Goal: Entertainment & Leisure: Browse casually

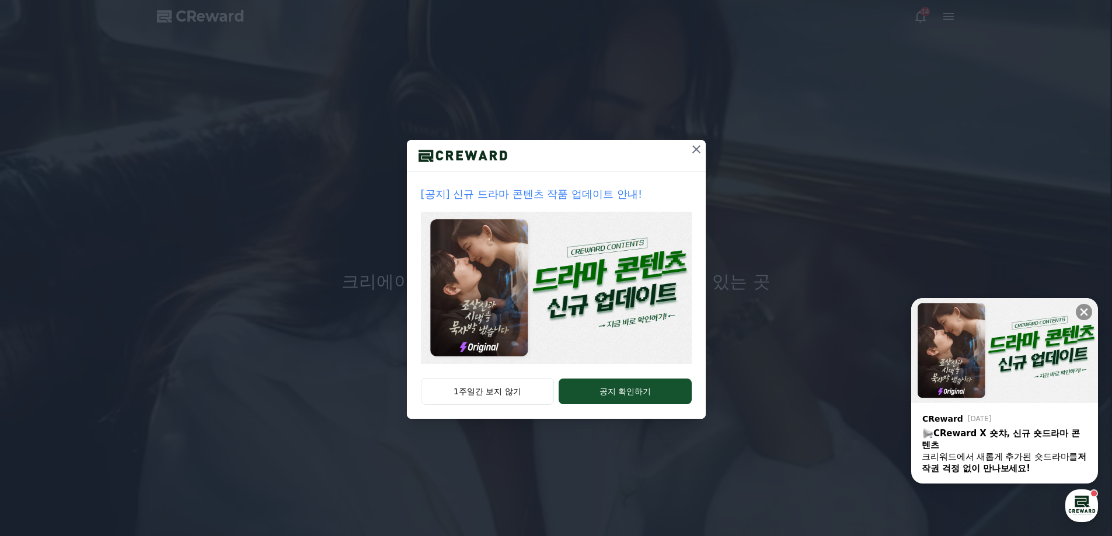
click at [696, 147] on icon at bounding box center [696, 149] width 14 height 14
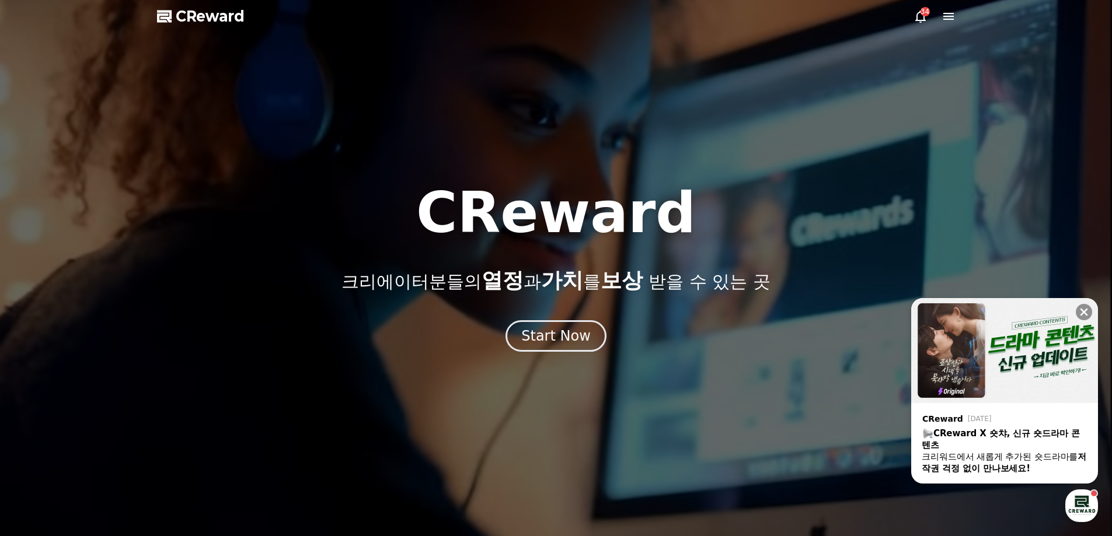
click at [929, 20] on div "34" at bounding box center [934, 16] width 42 height 14
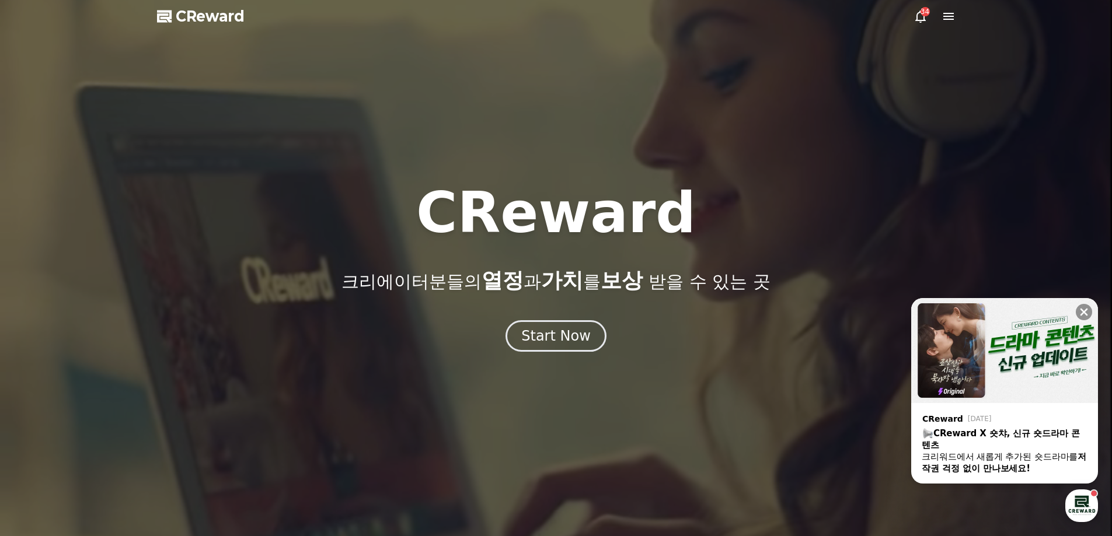
click at [926, 19] on icon at bounding box center [920, 16] width 14 height 14
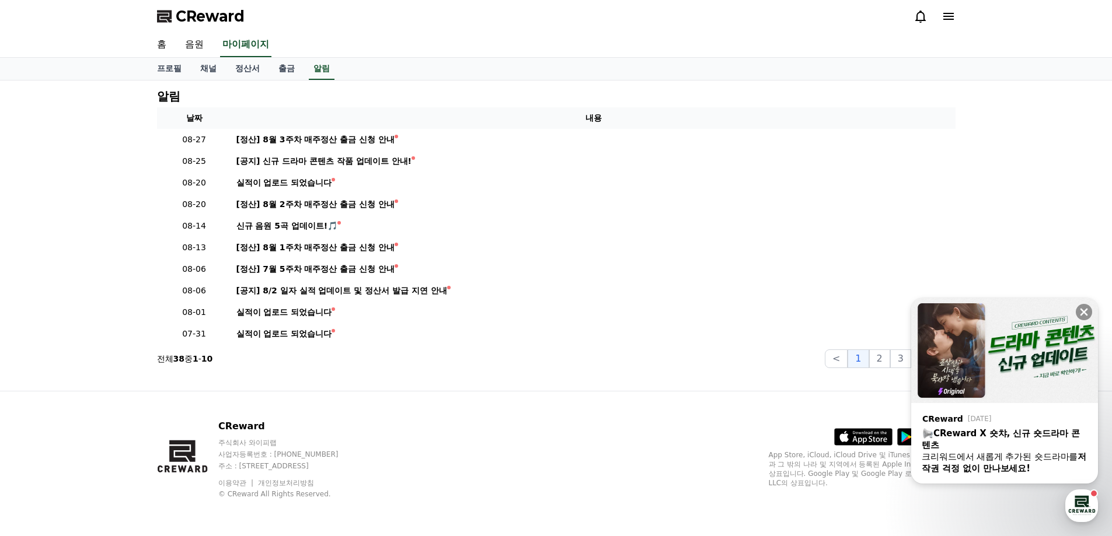
click at [946, 16] on icon at bounding box center [948, 16] width 11 height 7
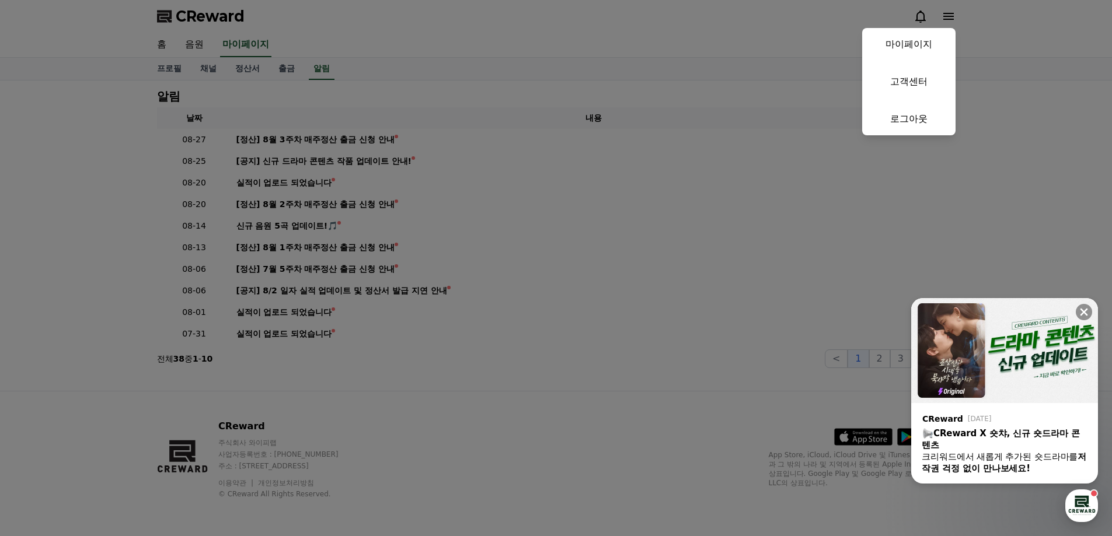
click at [246, 77] on button "close" at bounding box center [556, 268] width 1112 height 536
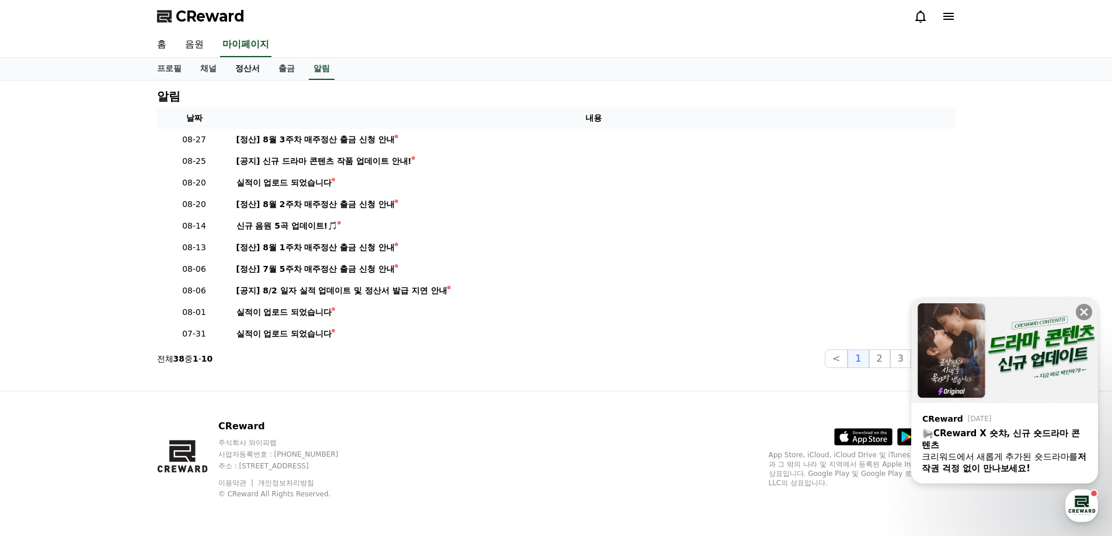
click at [247, 69] on link "정산서" at bounding box center [247, 69] width 43 height 22
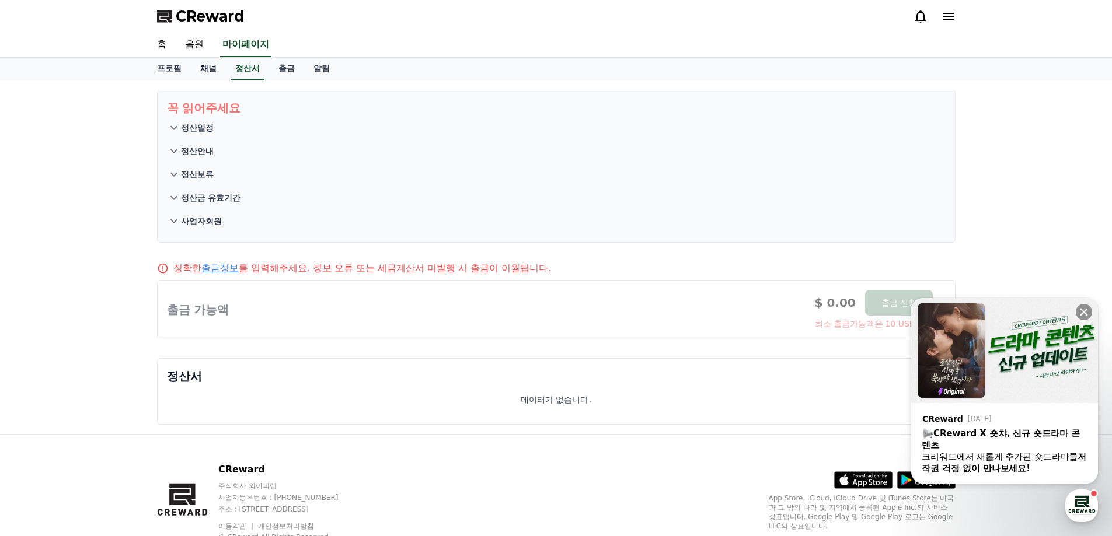
click at [204, 72] on link "채널" at bounding box center [208, 69] width 35 height 22
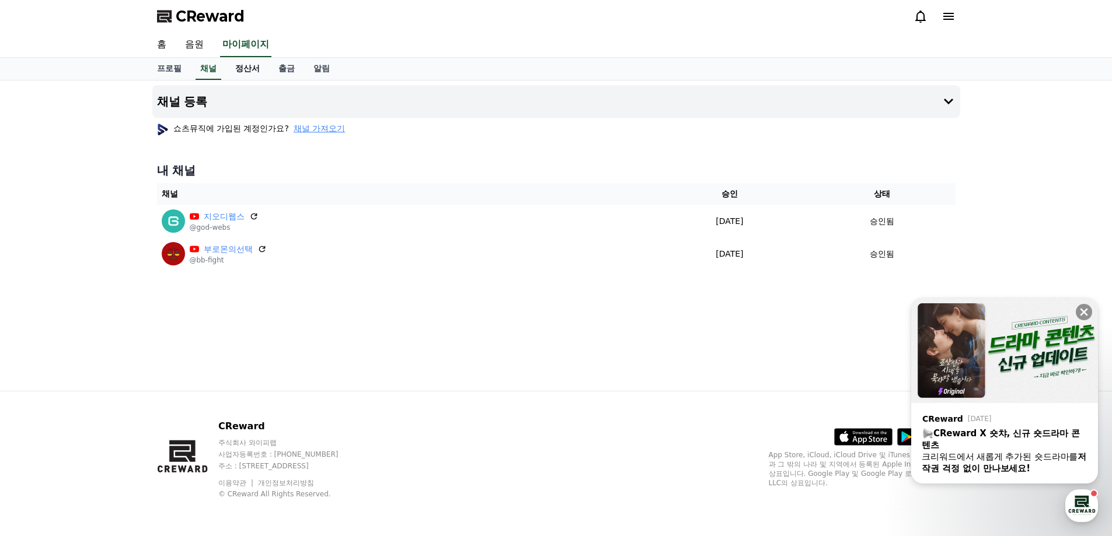
click at [251, 65] on link "정산서" at bounding box center [247, 69] width 43 height 22
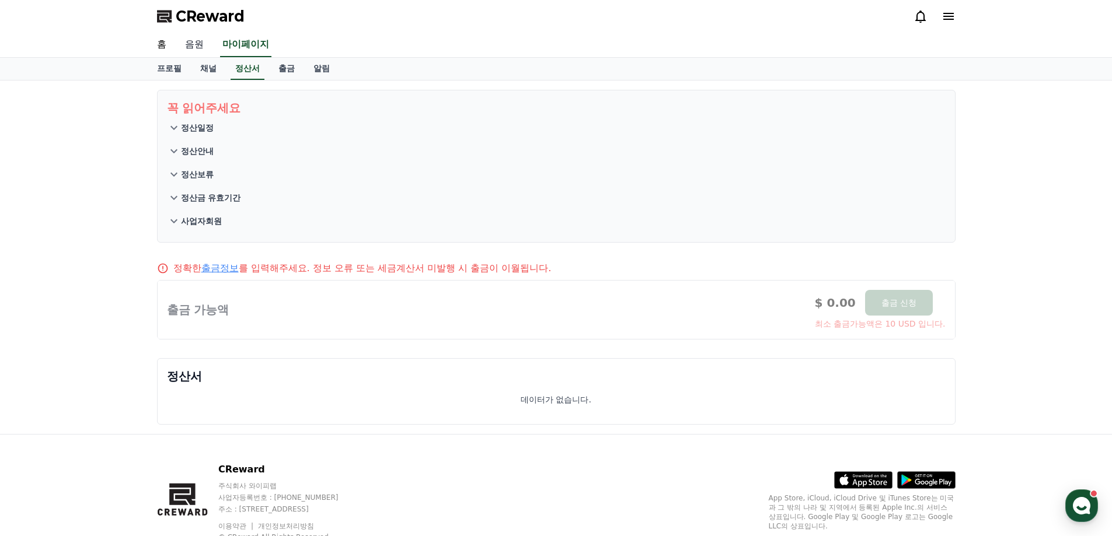
click at [197, 44] on link "음원" at bounding box center [194, 45] width 37 height 25
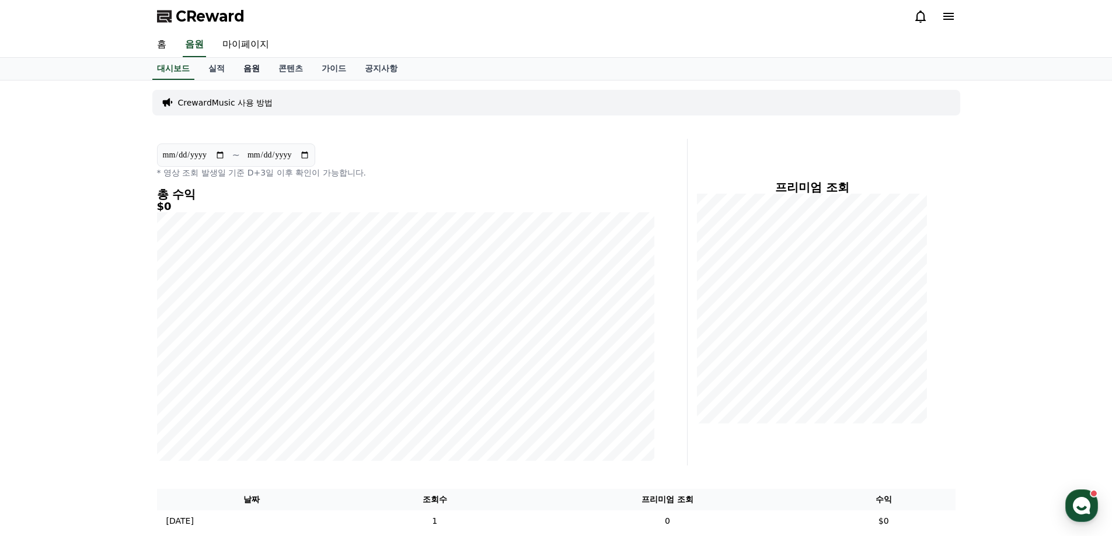
click at [255, 69] on link "음원" at bounding box center [251, 69] width 35 height 22
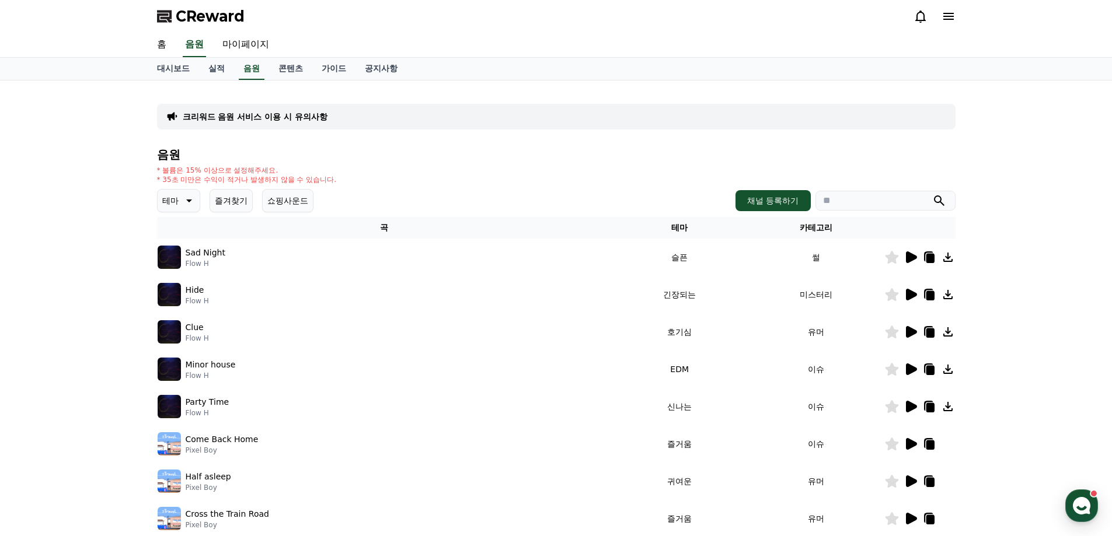
click at [181, 200] on icon at bounding box center [188, 201] width 14 height 14
click at [185, 296] on button "호기심" at bounding box center [176, 293] width 34 height 26
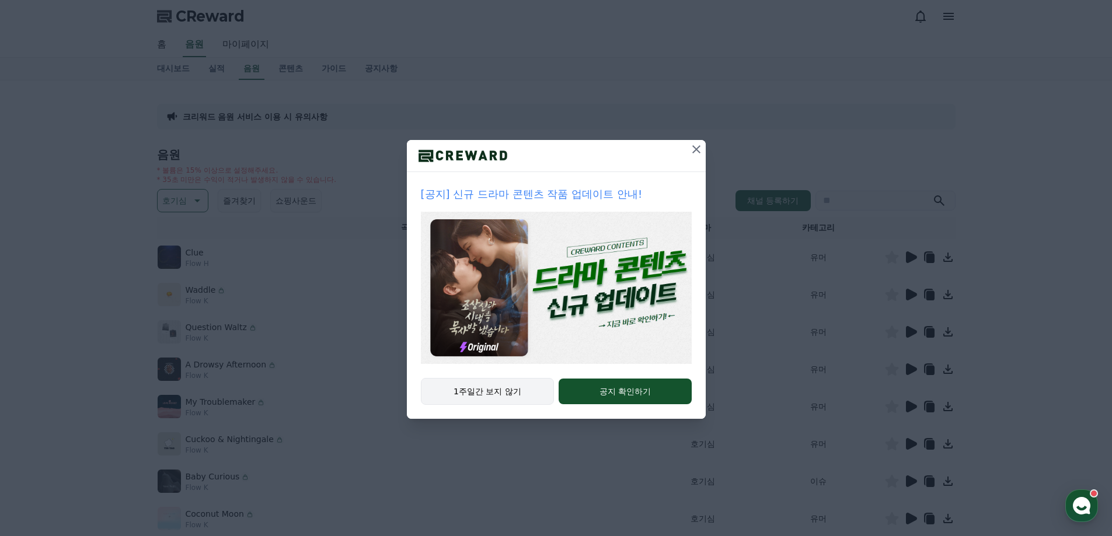
click at [513, 387] on button "1주일간 보지 않기" at bounding box center [488, 391] width 134 height 27
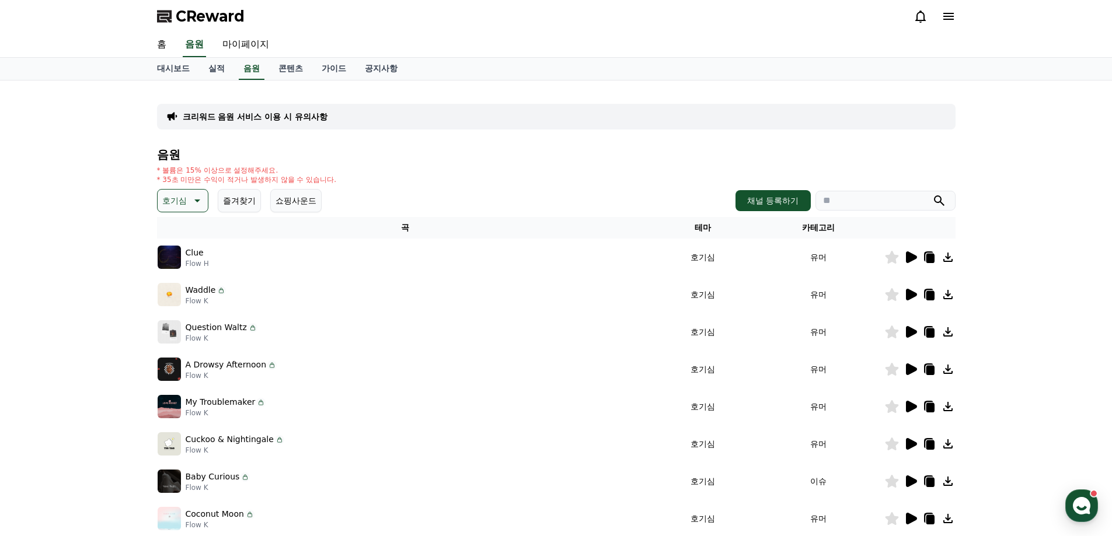
click at [909, 256] on icon at bounding box center [911, 258] width 11 height 12
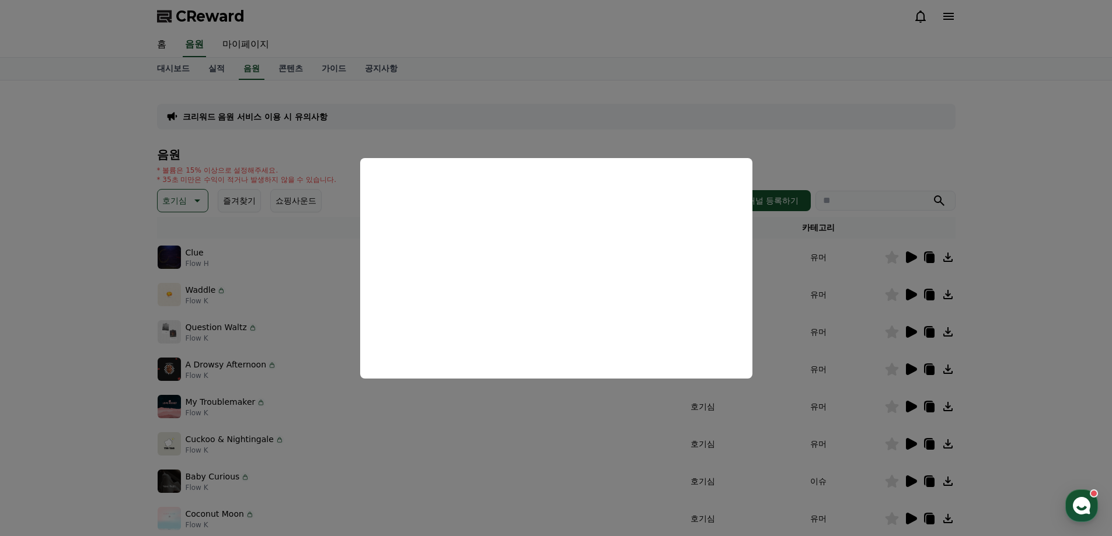
click at [791, 291] on button "close modal" at bounding box center [556, 268] width 1112 height 536
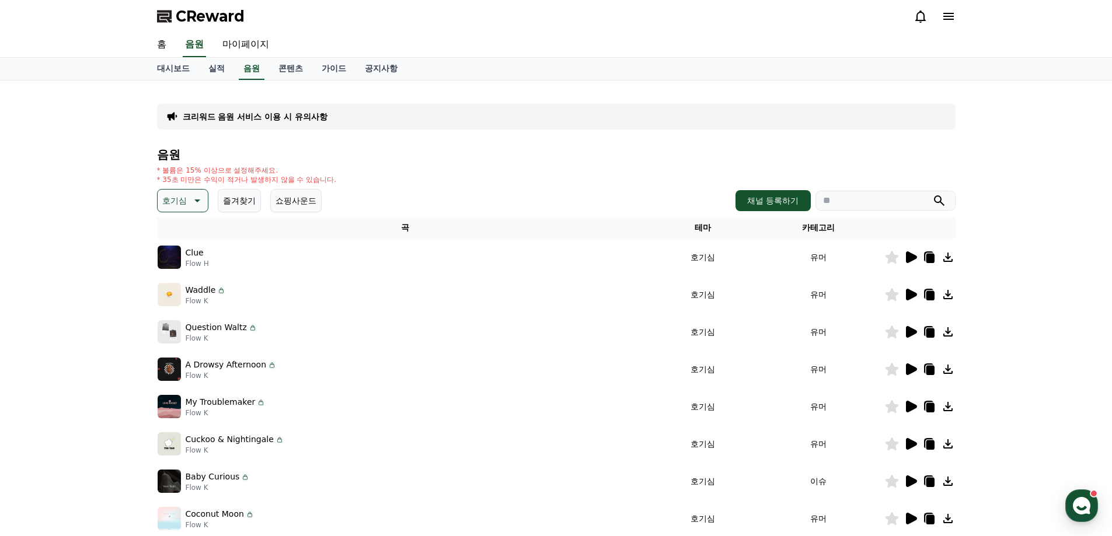
click at [908, 330] on icon at bounding box center [911, 332] width 11 height 12
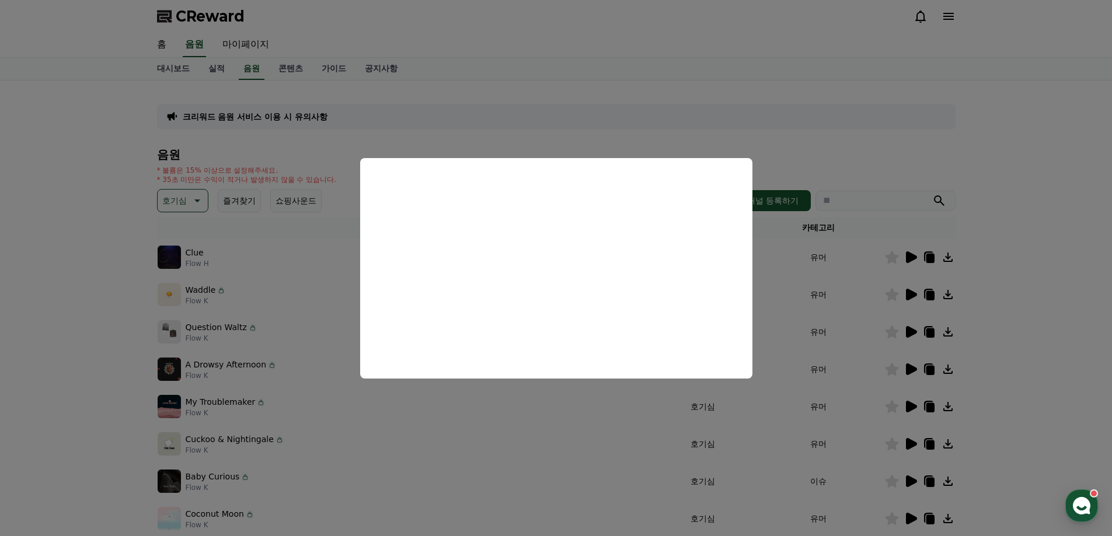
click at [860, 306] on button "close modal" at bounding box center [556, 268] width 1112 height 536
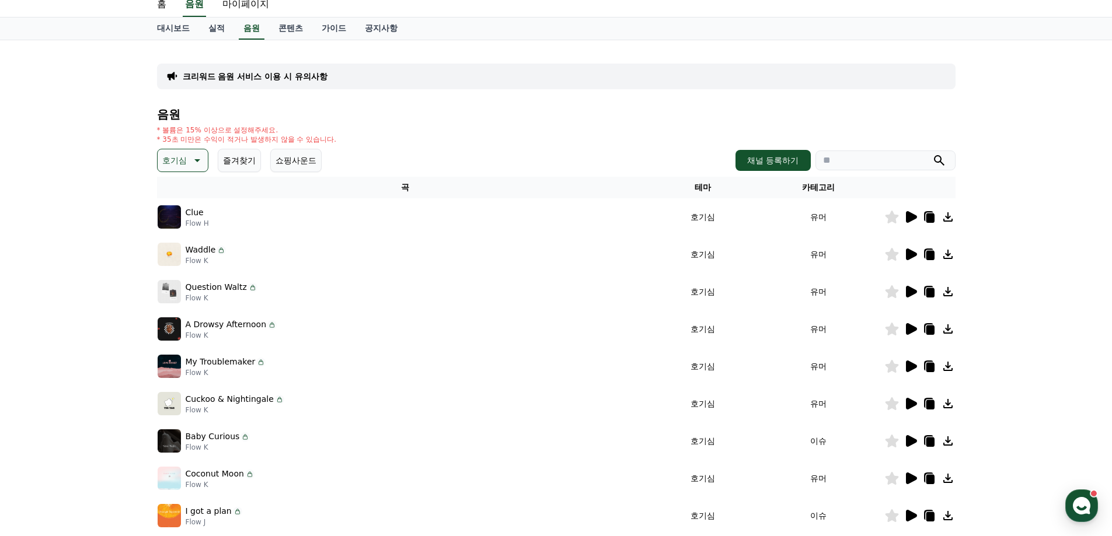
scroll to position [58, 0]
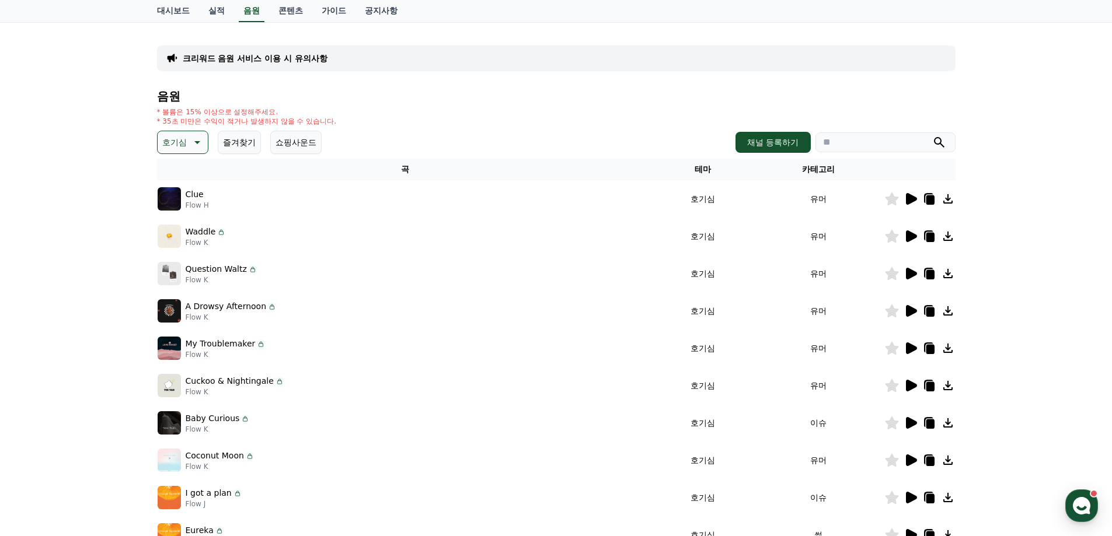
click at [905, 347] on icon at bounding box center [911, 348] width 14 height 14
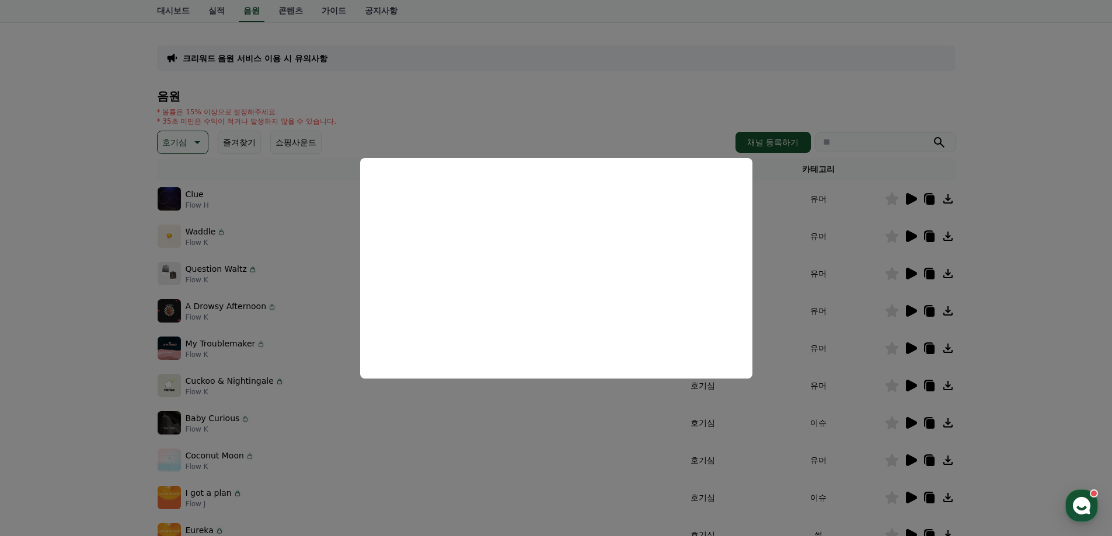
click at [804, 308] on button "close modal" at bounding box center [556, 268] width 1112 height 536
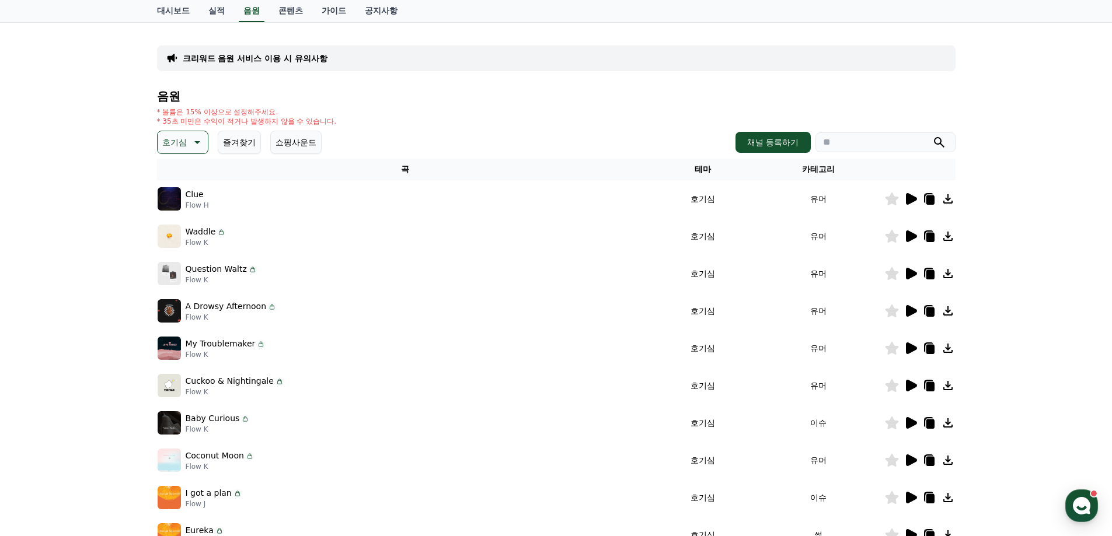
click at [914, 389] on icon at bounding box center [911, 386] width 14 height 14
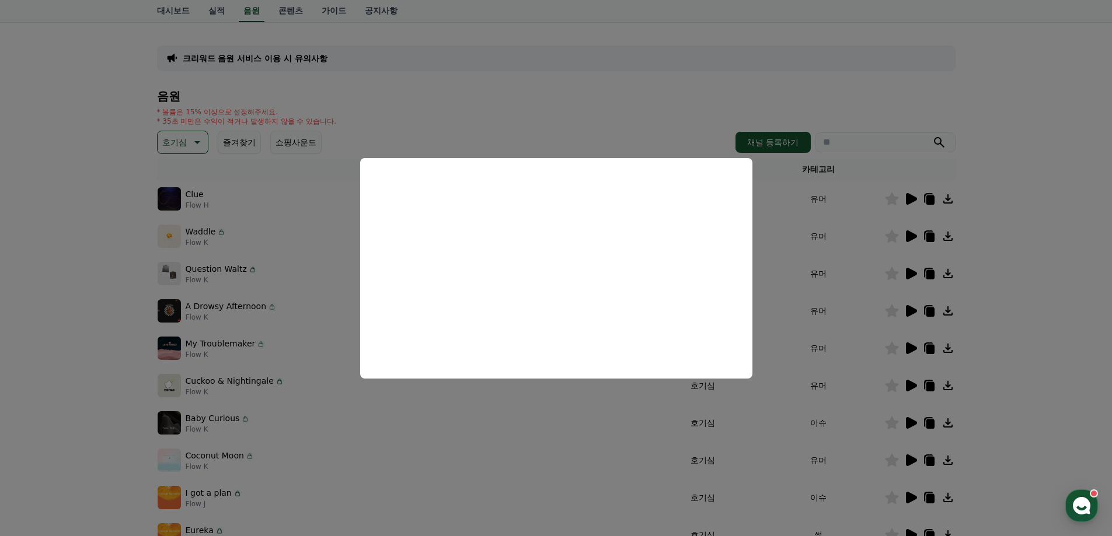
click at [789, 315] on button "close modal" at bounding box center [556, 268] width 1112 height 536
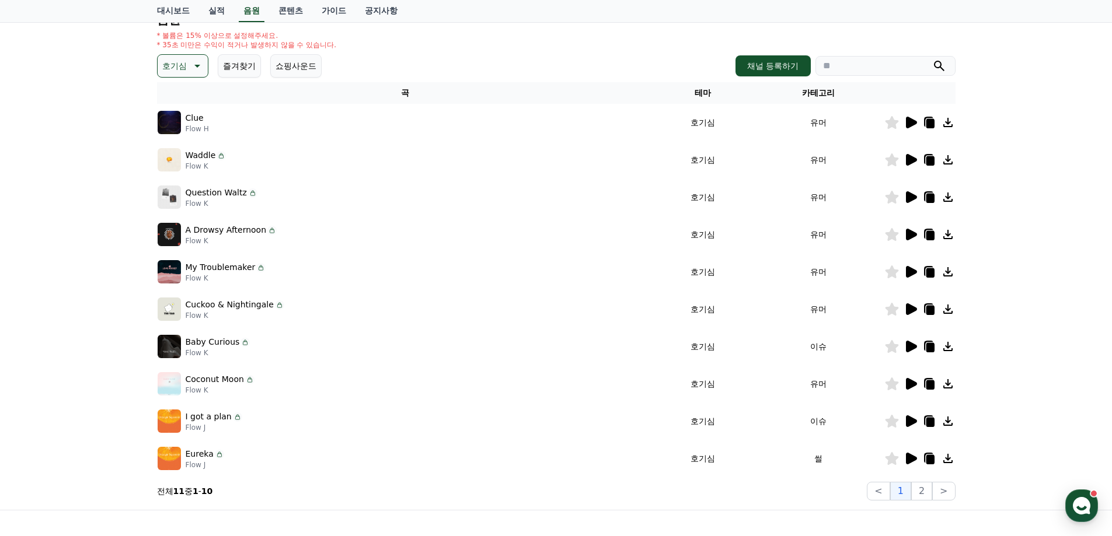
scroll to position [175, 0]
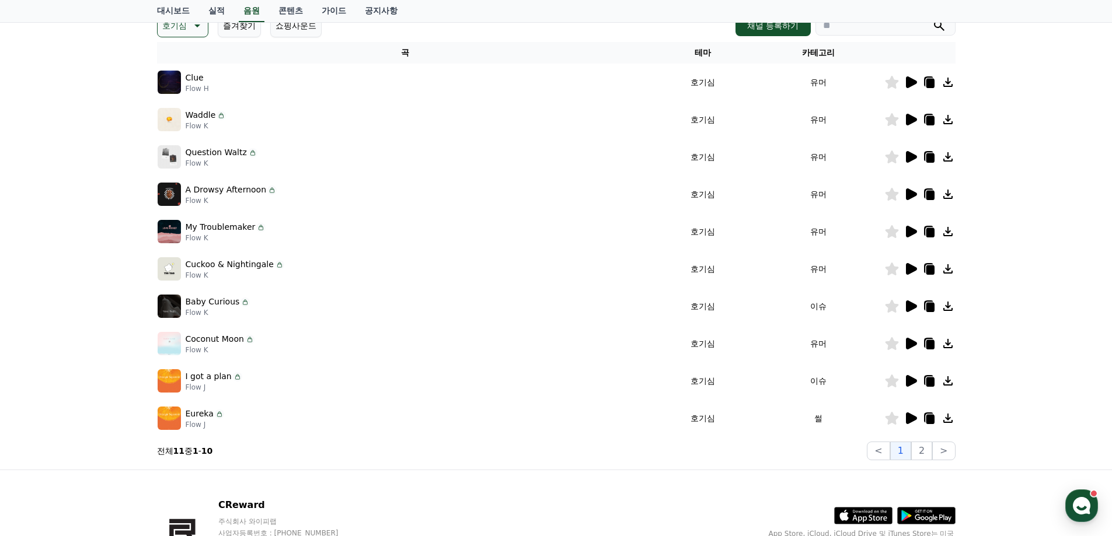
click at [909, 381] on icon at bounding box center [911, 381] width 11 height 12
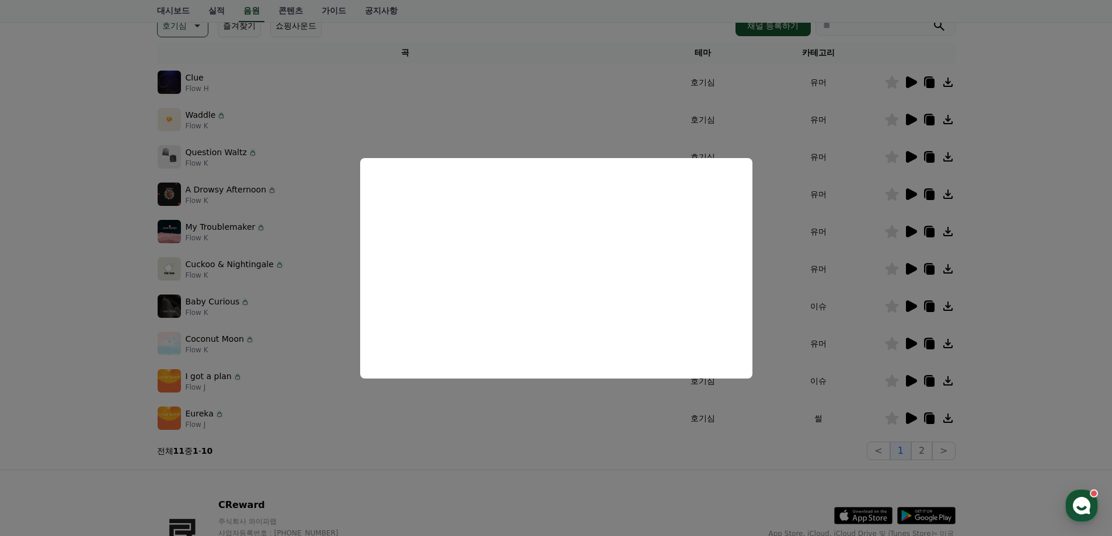
click at [839, 406] on button "close modal" at bounding box center [556, 268] width 1112 height 536
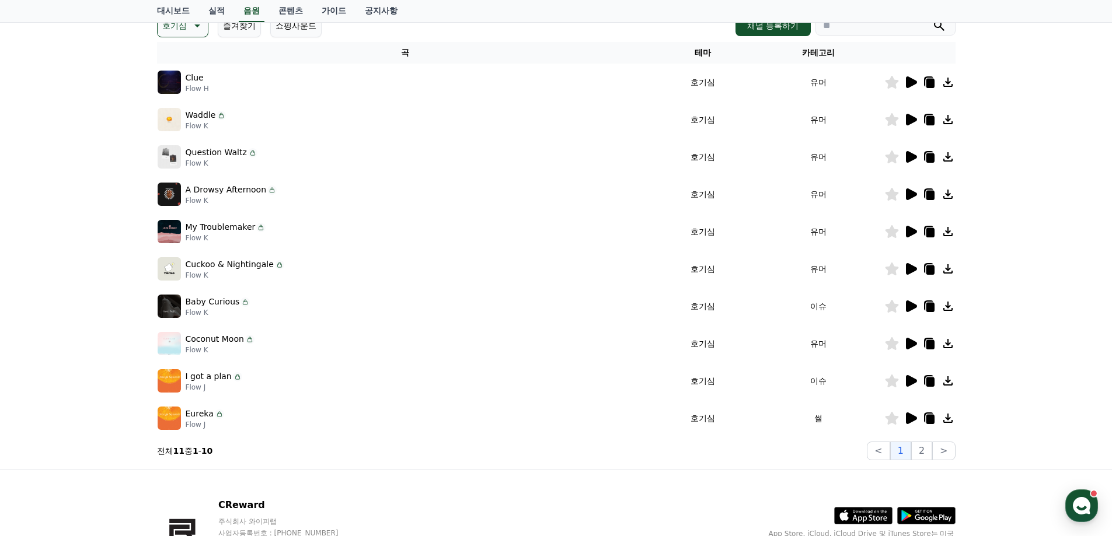
click at [905, 418] on icon at bounding box center [911, 418] width 14 height 14
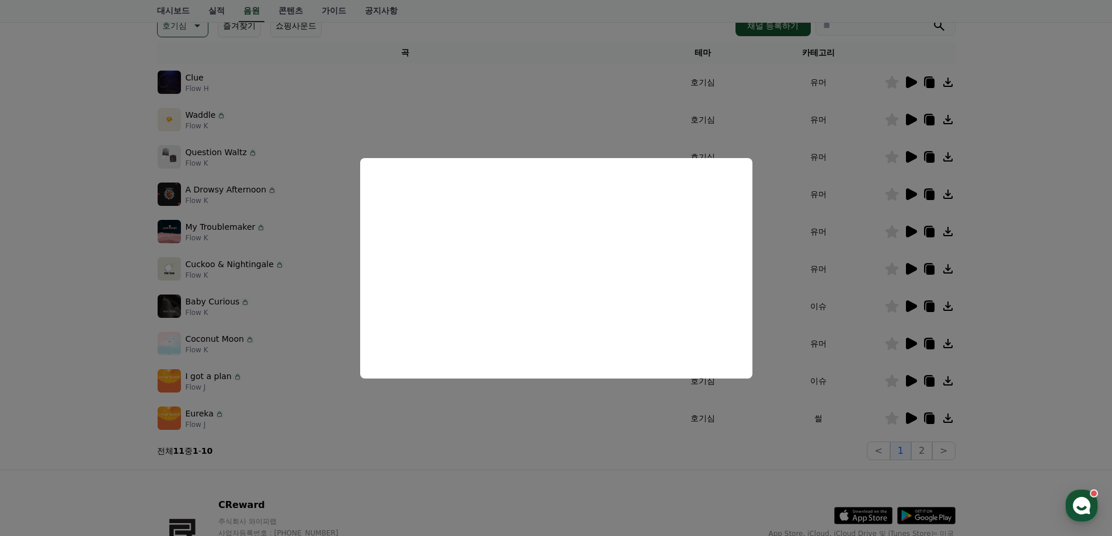
click at [1006, 303] on button "close modal" at bounding box center [556, 268] width 1112 height 536
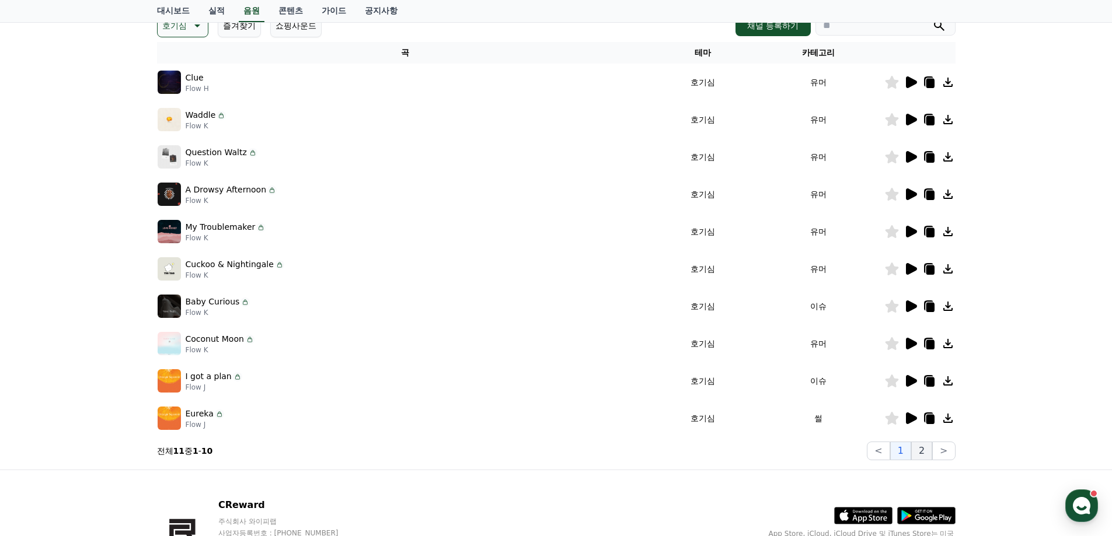
click at [922, 452] on button "2" at bounding box center [921, 451] width 21 height 19
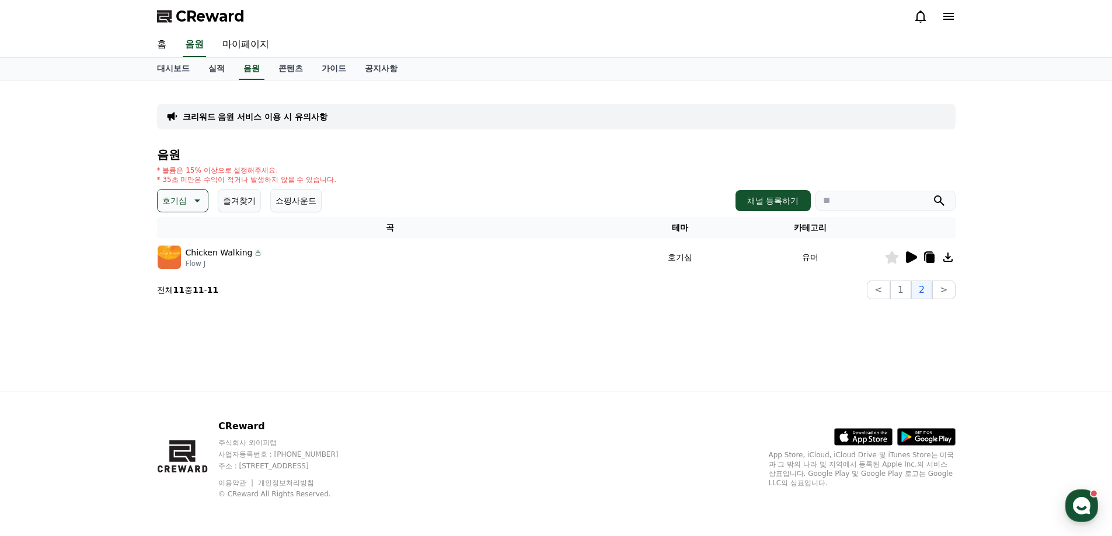
click at [912, 257] on icon at bounding box center [911, 258] width 11 height 12
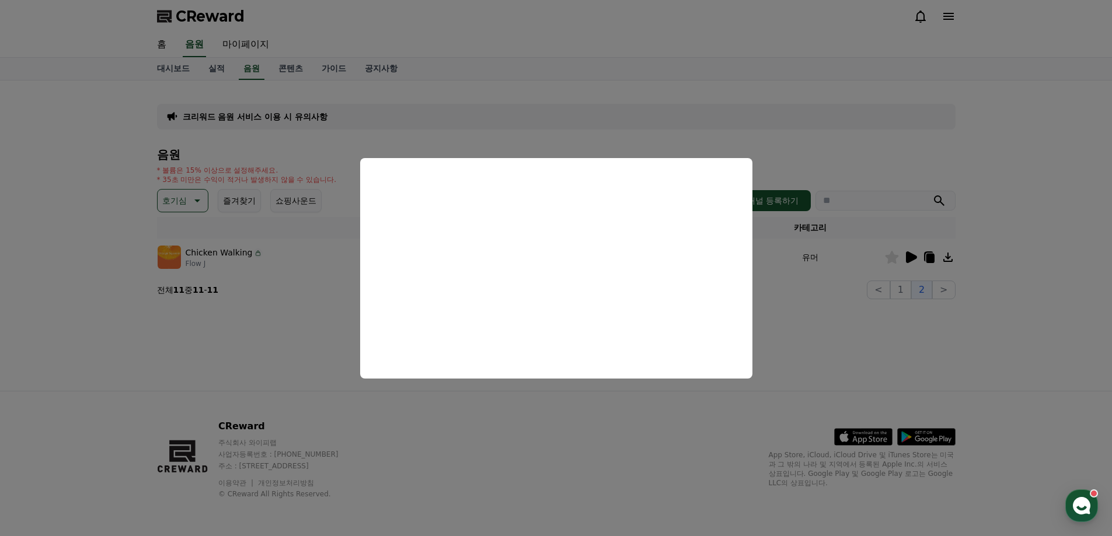
click at [870, 150] on button "close modal" at bounding box center [556, 268] width 1112 height 536
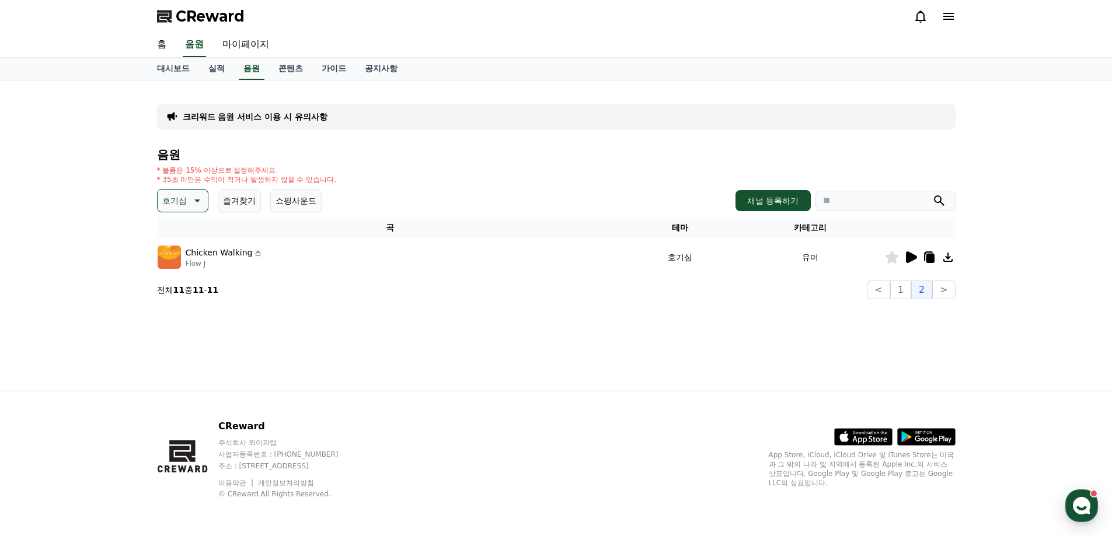
click at [198, 201] on icon at bounding box center [197, 201] width 6 height 3
click at [177, 323] on button "통통튀는" at bounding box center [180, 325] width 42 height 26
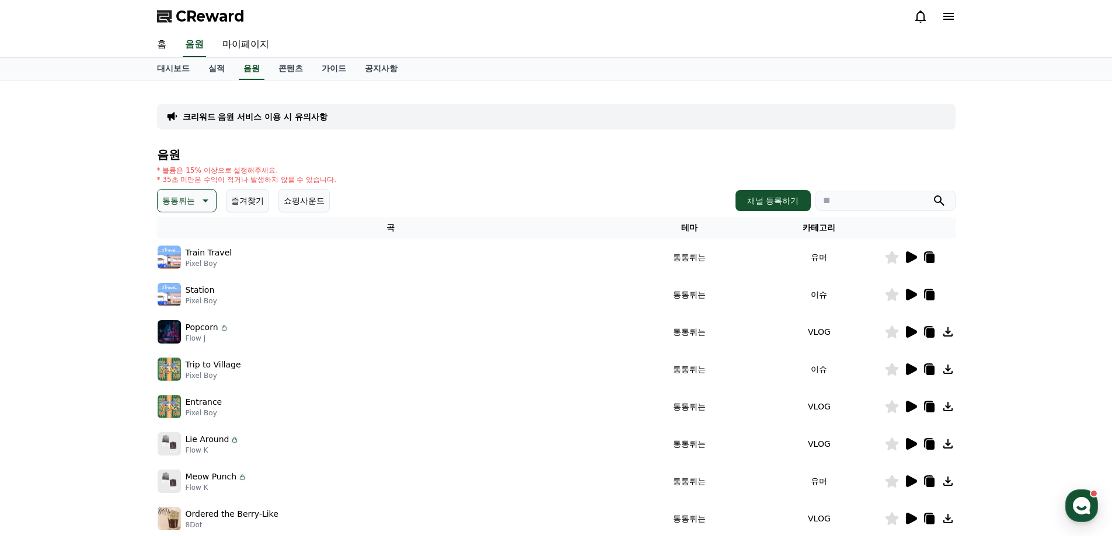
click at [908, 254] on icon at bounding box center [911, 258] width 11 height 12
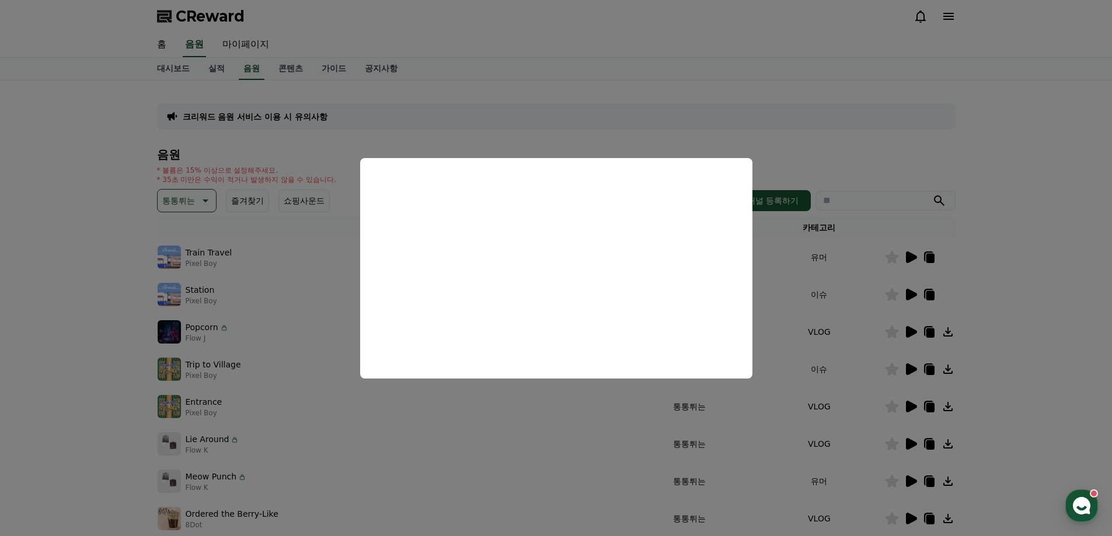
click at [859, 159] on button "close modal" at bounding box center [556, 268] width 1112 height 536
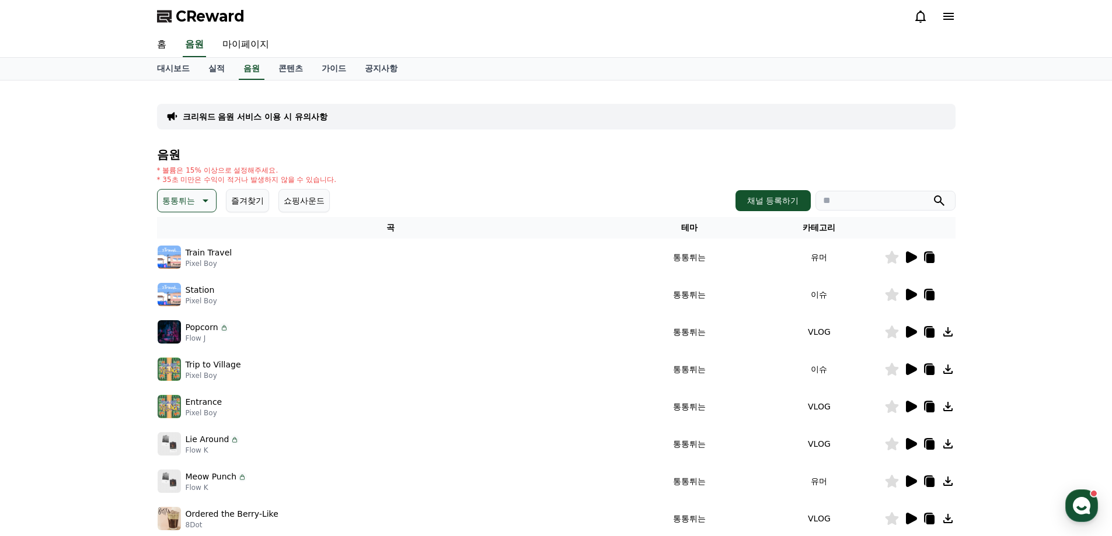
click at [913, 293] on icon at bounding box center [911, 295] width 11 height 12
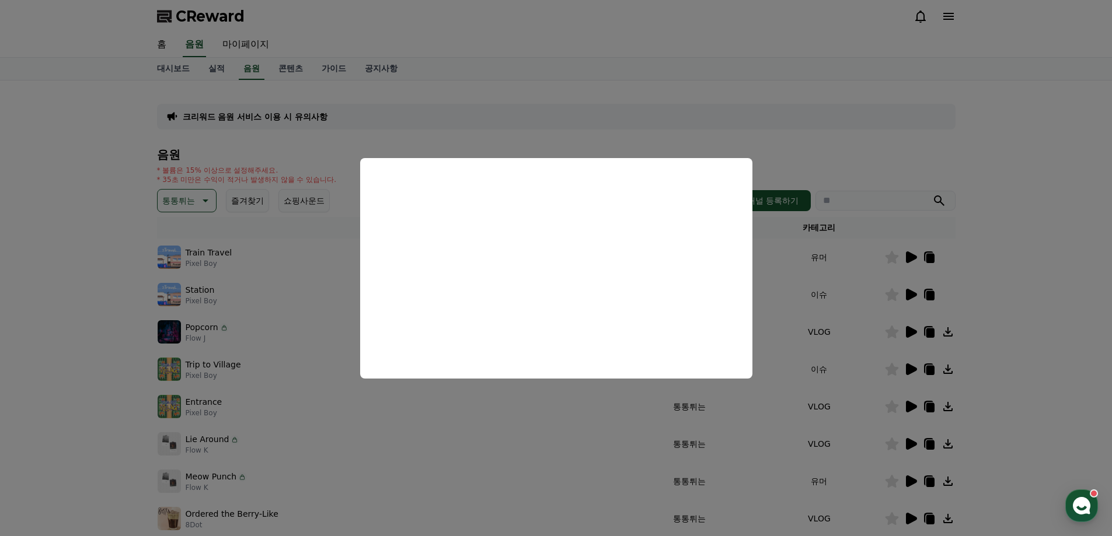
click at [867, 163] on button "close modal" at bounding box center [556, 268] width 1112 height 536
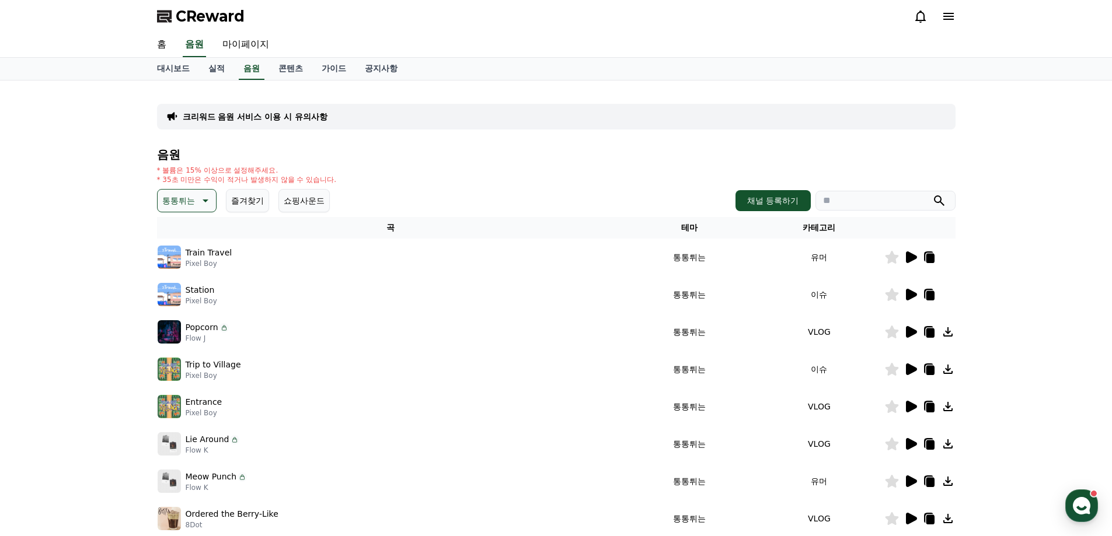
click at [912, 330] on icon at bounding box center [911, 332] width 11 height 12
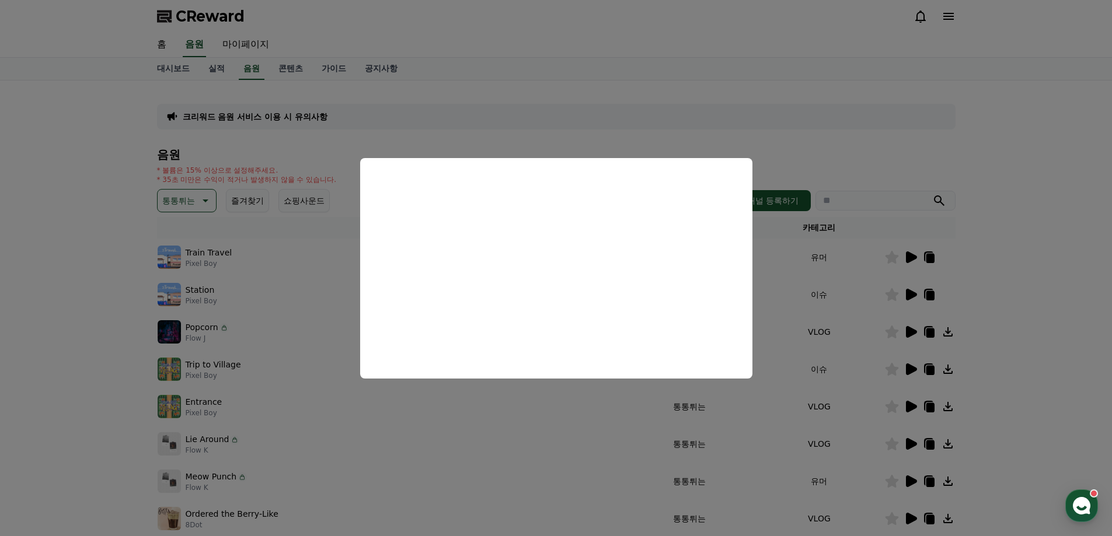
click at [988, 296] on button "close modal" at bounding box center [556, 268] width 1112 height 536
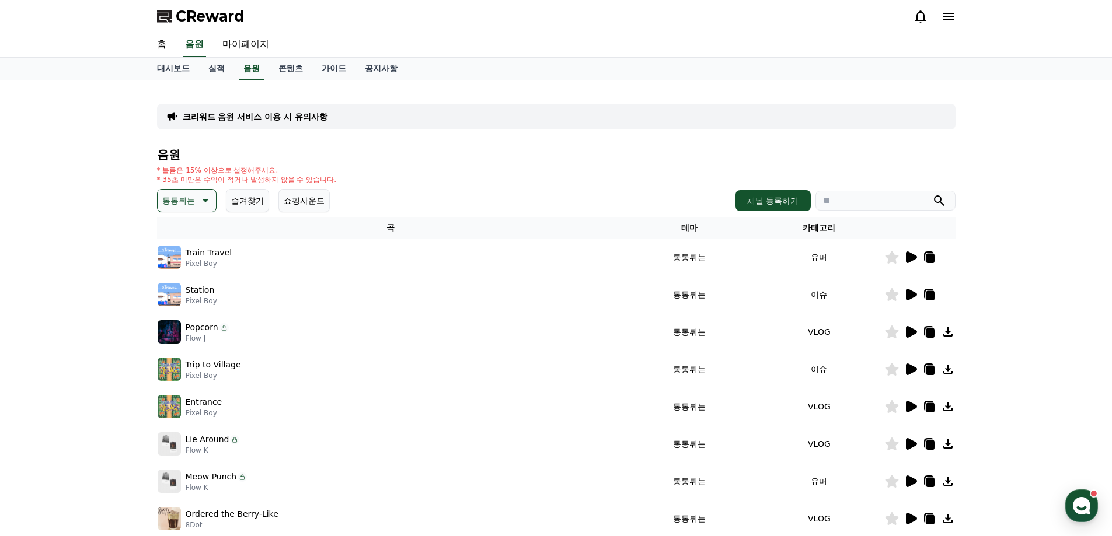
click at [909, 366] on icon at bounding box center [911, 370] width 11 height 12
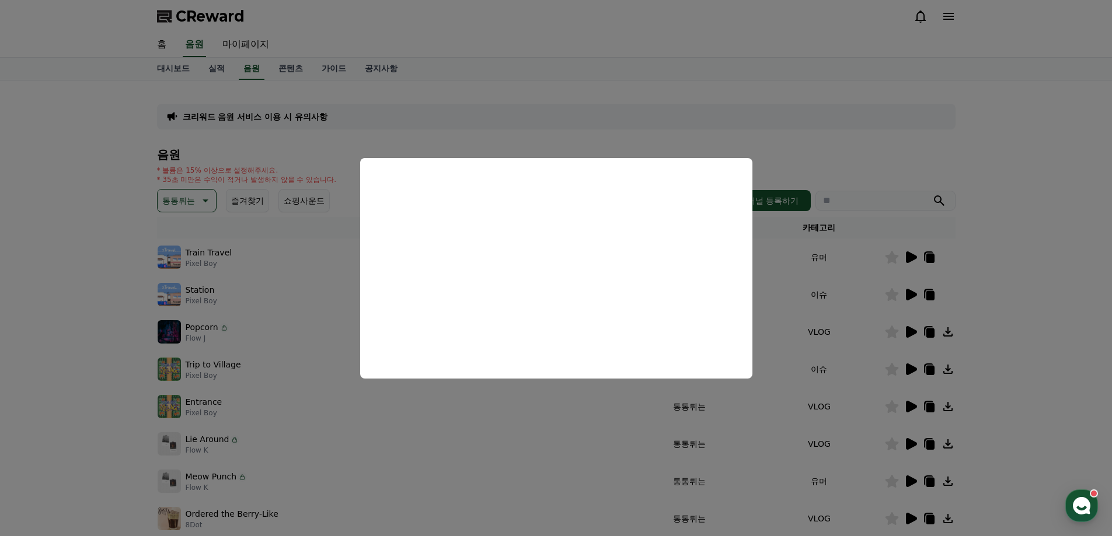
scroll to position [58, 0]
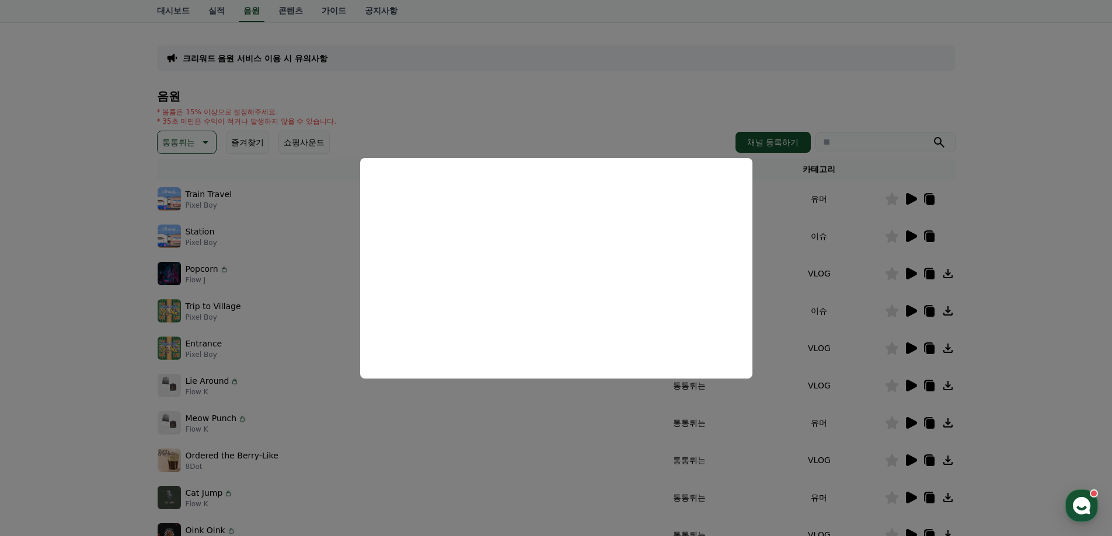
click at [996, 285] on button "close modal" at bounding box center [556, 268] width 1112 height 536
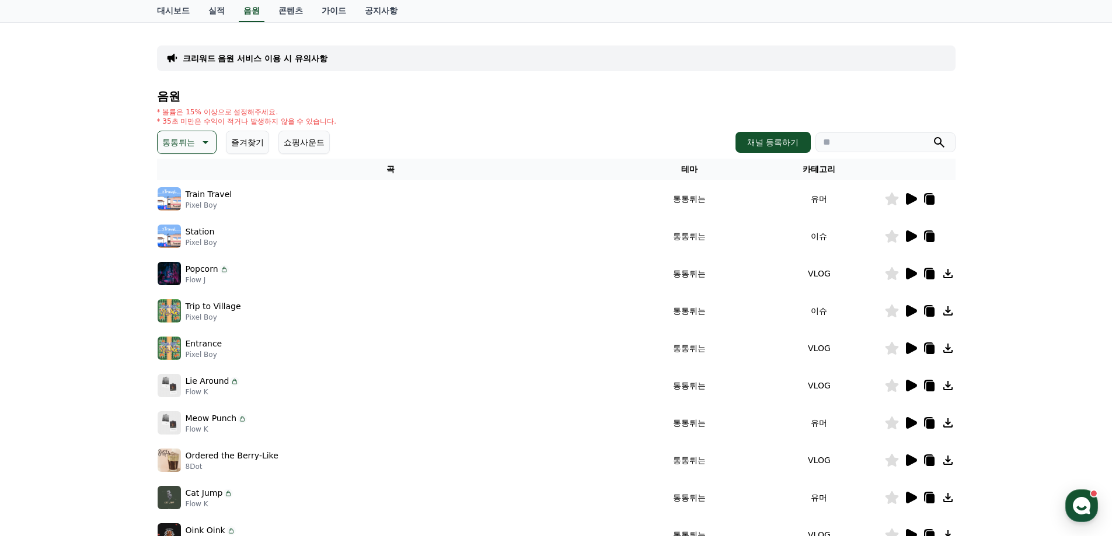
click at [912, 309] on icon at bounding box center [911, 311] width 11 height 12
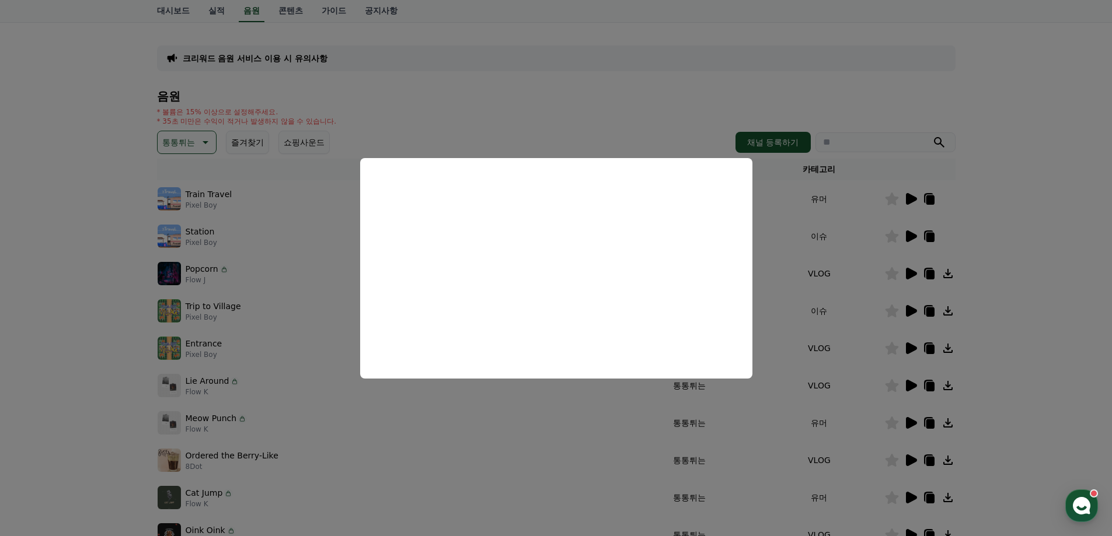
click at [1048, 254] on button "close modal" at bounding box center [556, 268] width 1112 height 536
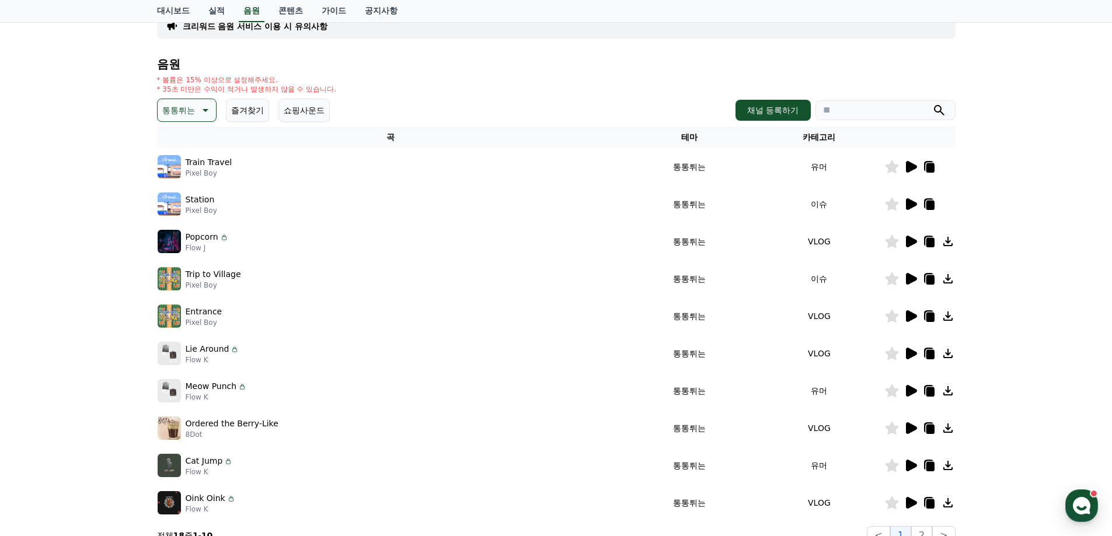
scroll to position [117, 0]
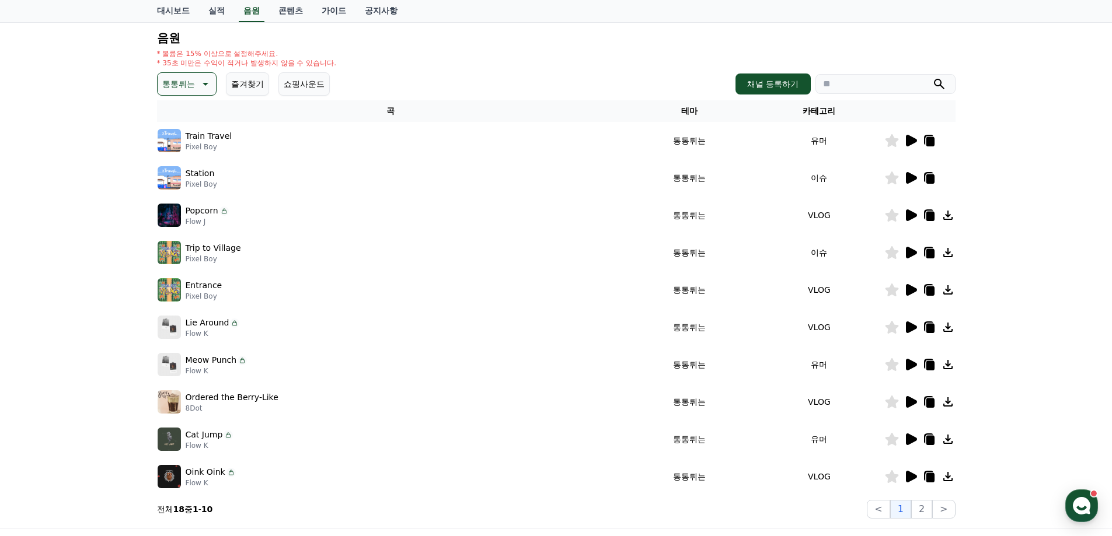
click at [910, 438] on icon at bounding box center [911, 440] width 11 height 12
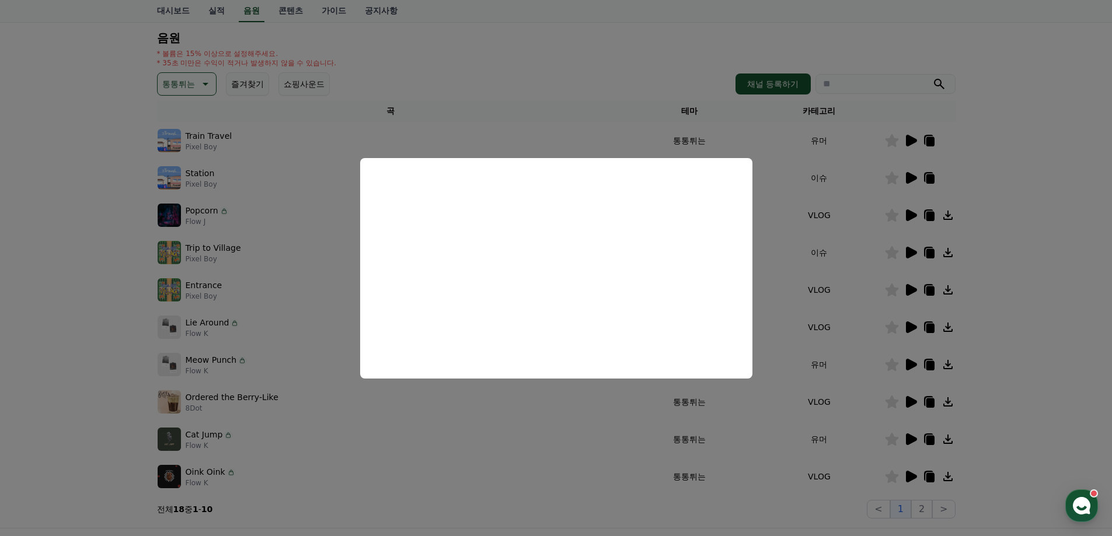
click at [1016, 287] on button "close modal" at bounding box center [556, 268] width 1112 height 536
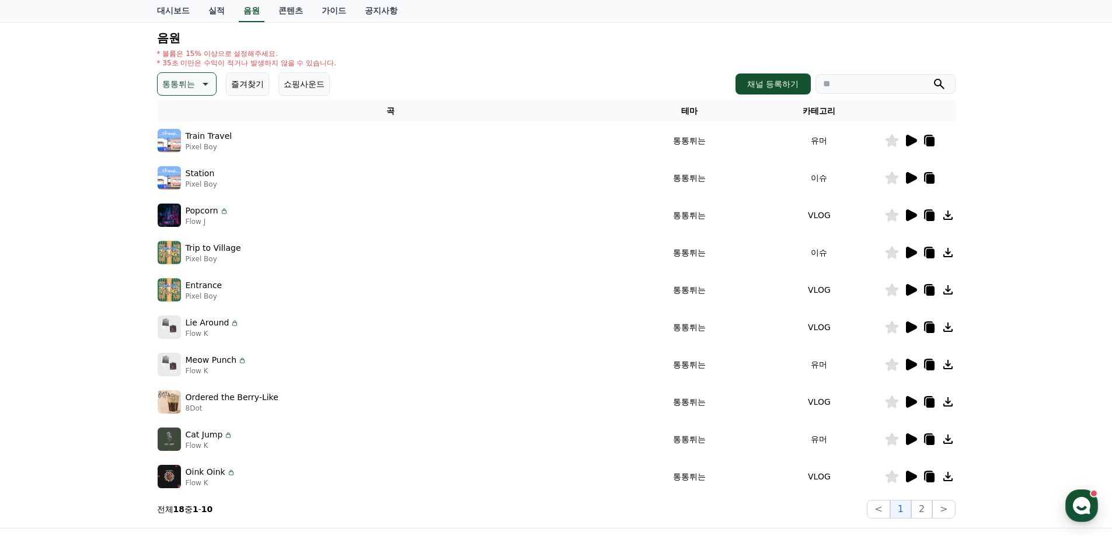
click at [915, 476] on icon at bounding box center [911, 477] width 11 height 12
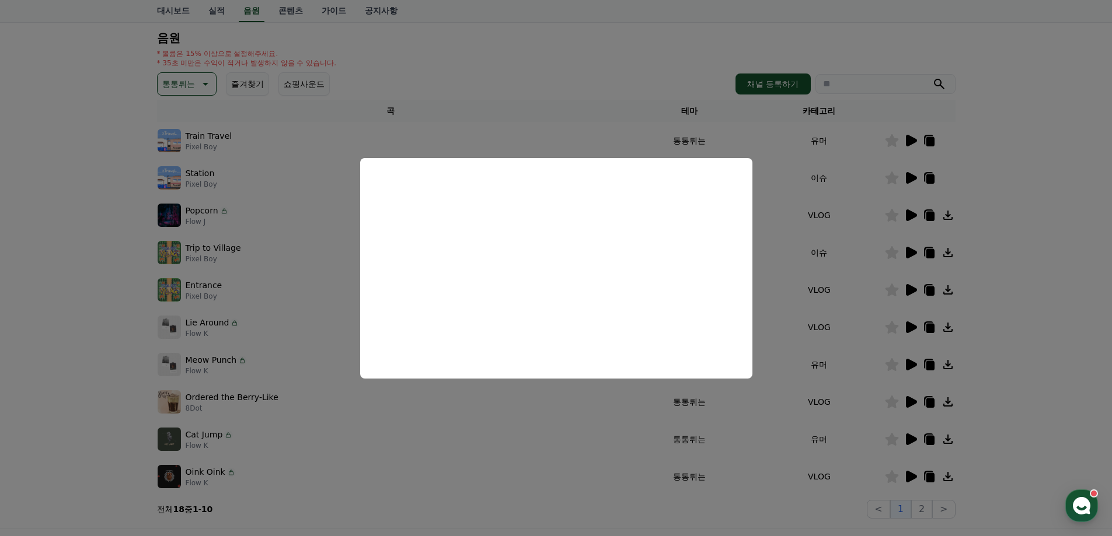
click at [988, 302] on button "close modal" at bounding box center [556, 268] width 1112 height 536
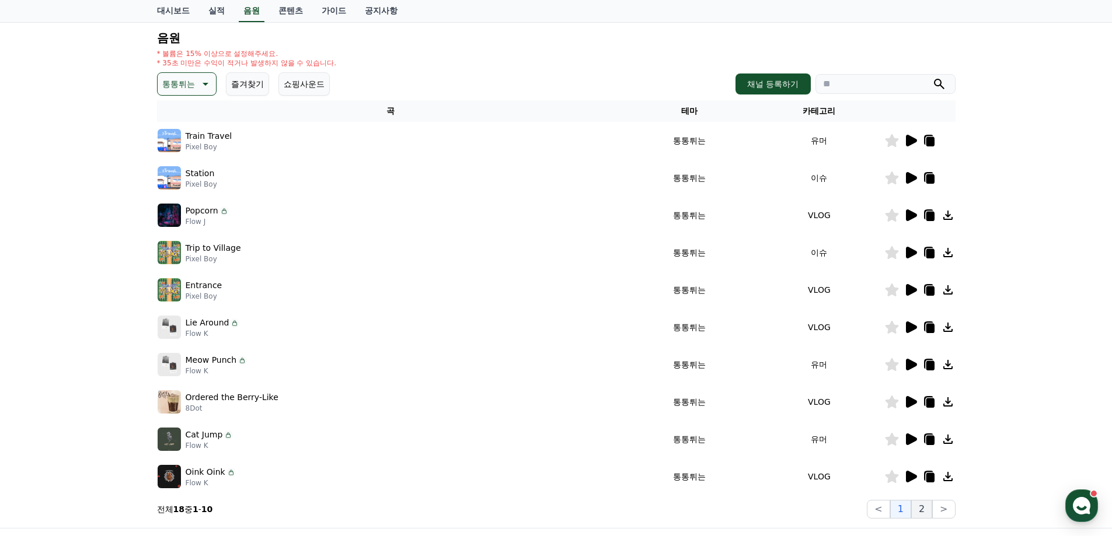
click at [924, 510] on button "2" at bounding box center [921, 509] width 21 height 19
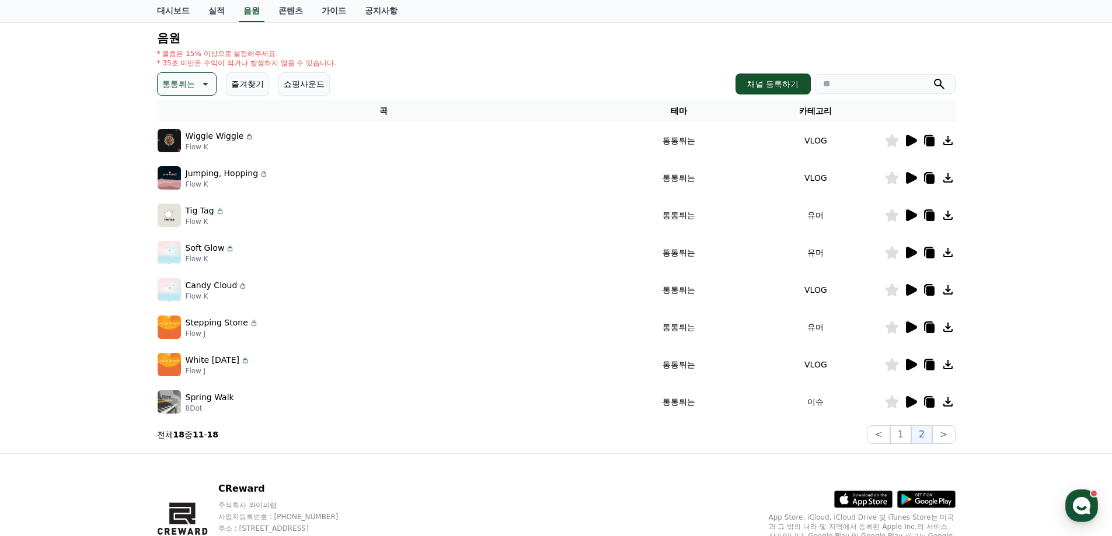
click at [906, 369] on icon at bounding box center [911, 365] width 11 height 12
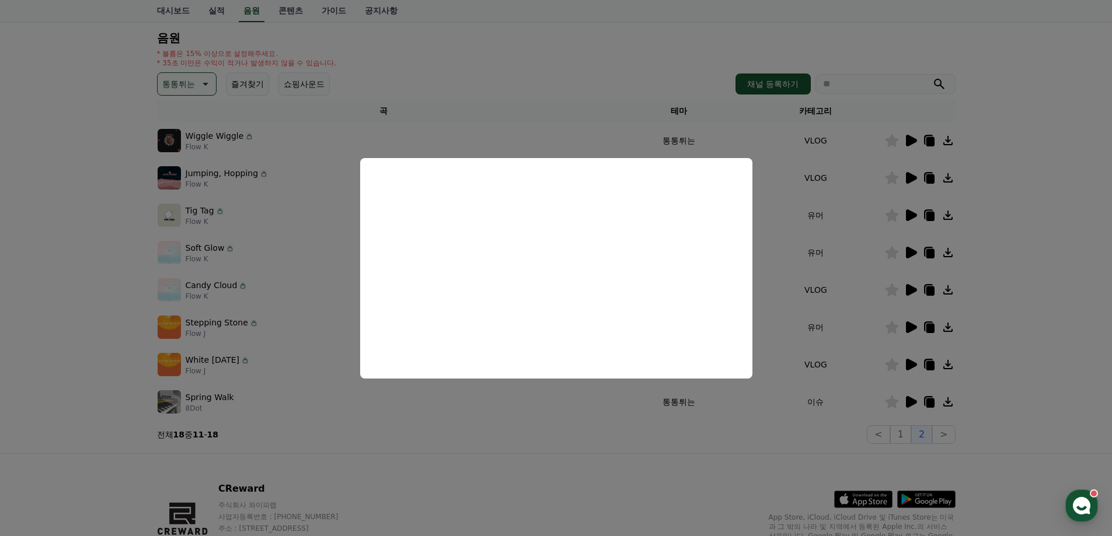
click at [916, 402] on button "close modal" at bounding box center [556, 268] width 1112 height 536
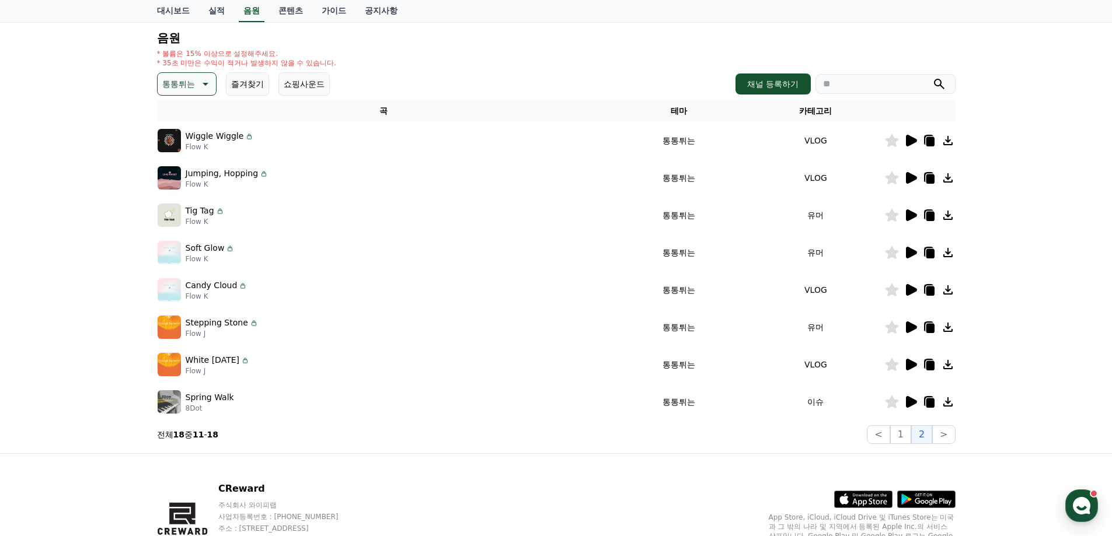
click at [914, 402] on icon at bounding box center [911, 402] width 11 height 12
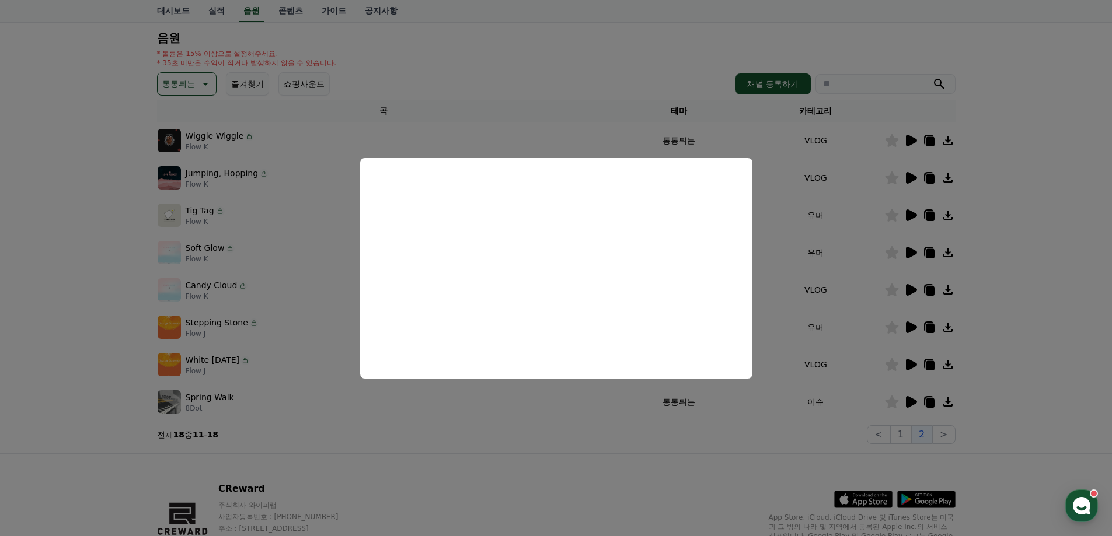
click at [992, 199] on button "close modal" at bounding box center [556, 268] width 1112 height 536
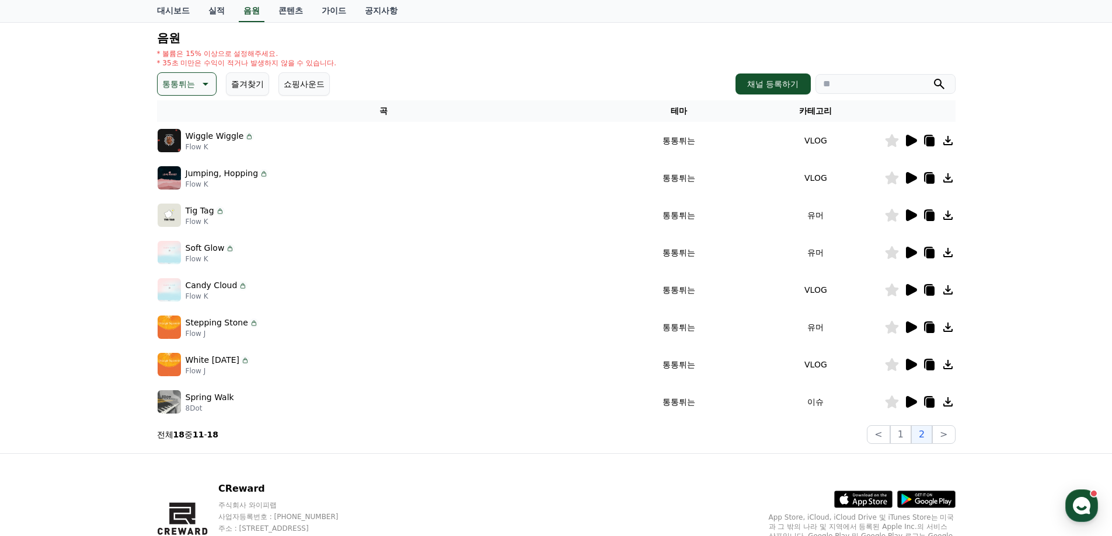
click at [915, 139] on icon at bounding box center [911, 141] width 11 height 12
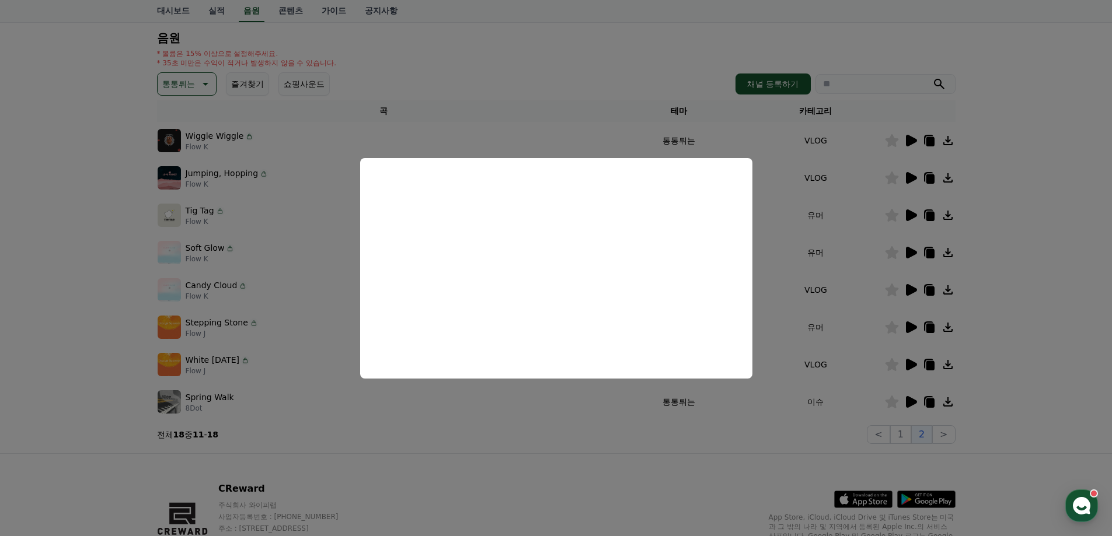
click at [912, 214] on button "close modal" at bounding box center [556, 268] width 1112 height 536
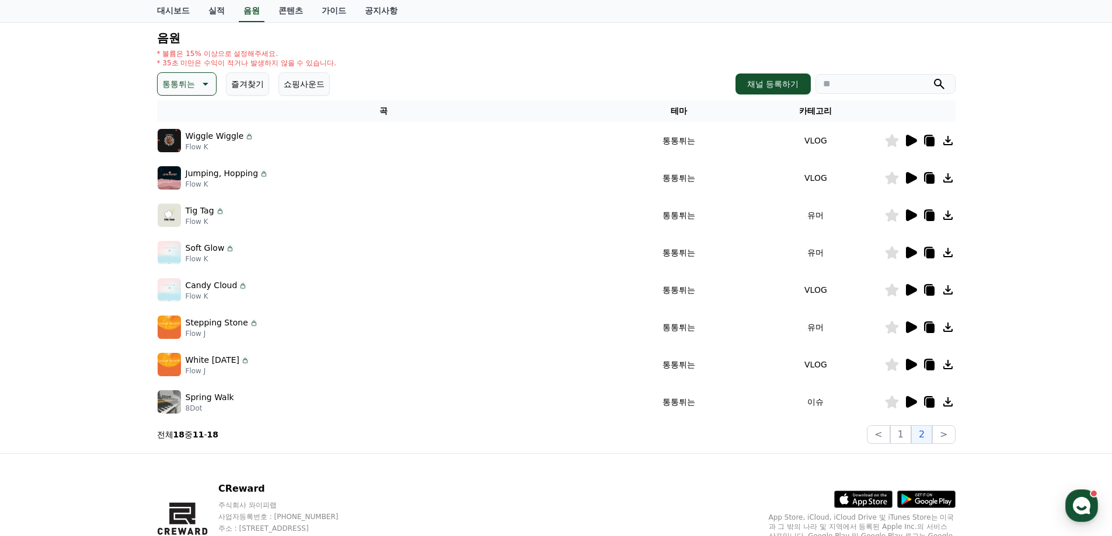
click at [914, 215] on icon at bounding box center [911, 216] width 11 height 12
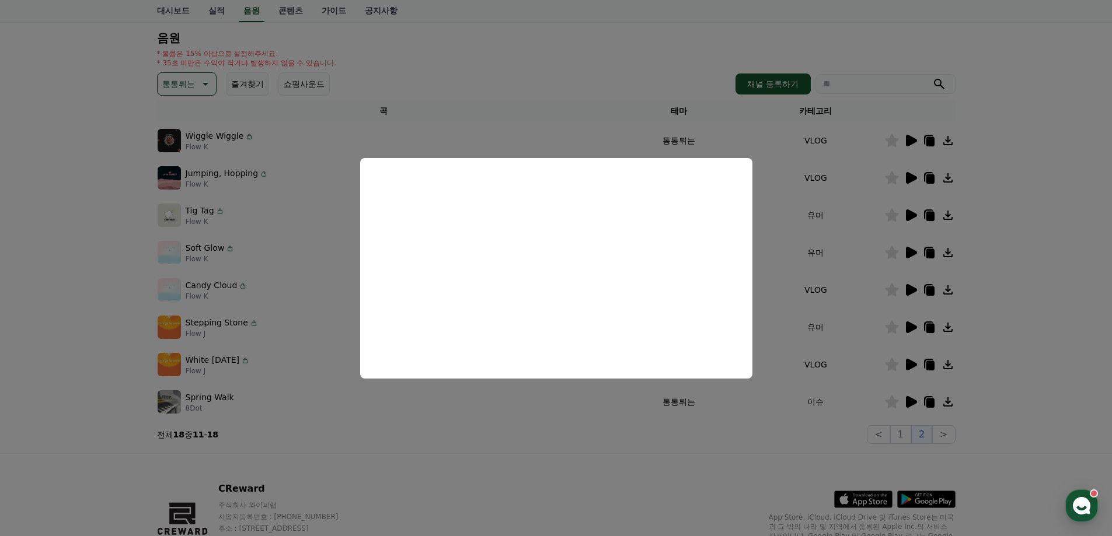
click at [982, 237] on button "close modal" at bounding box center [556, 268] width 1112 height 536
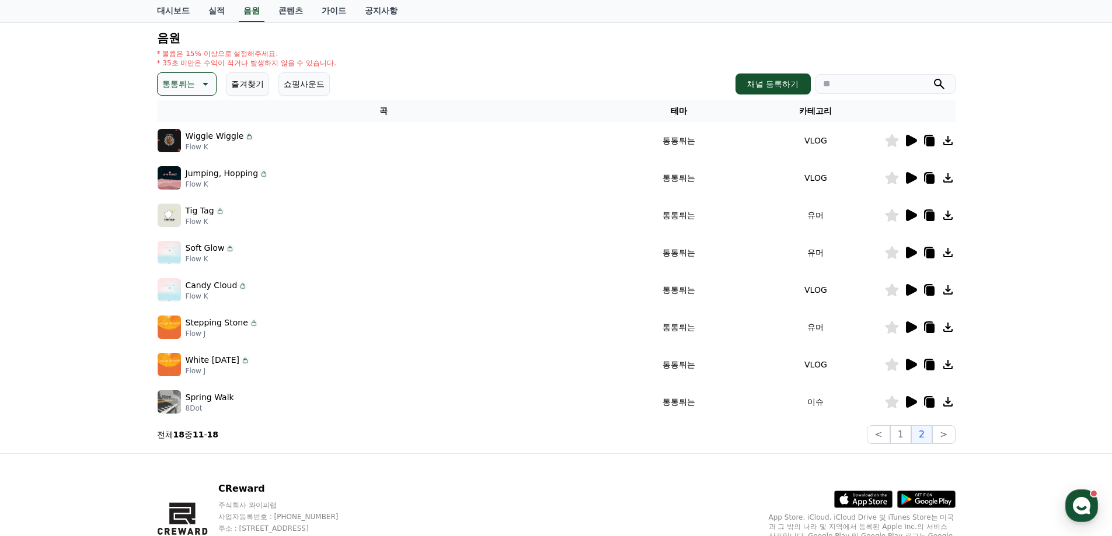
click at [945, 214] on icon at bounding box center [948, 215] width 14 height 14
